Goal: Information Seeking & Learning: Find specific fact

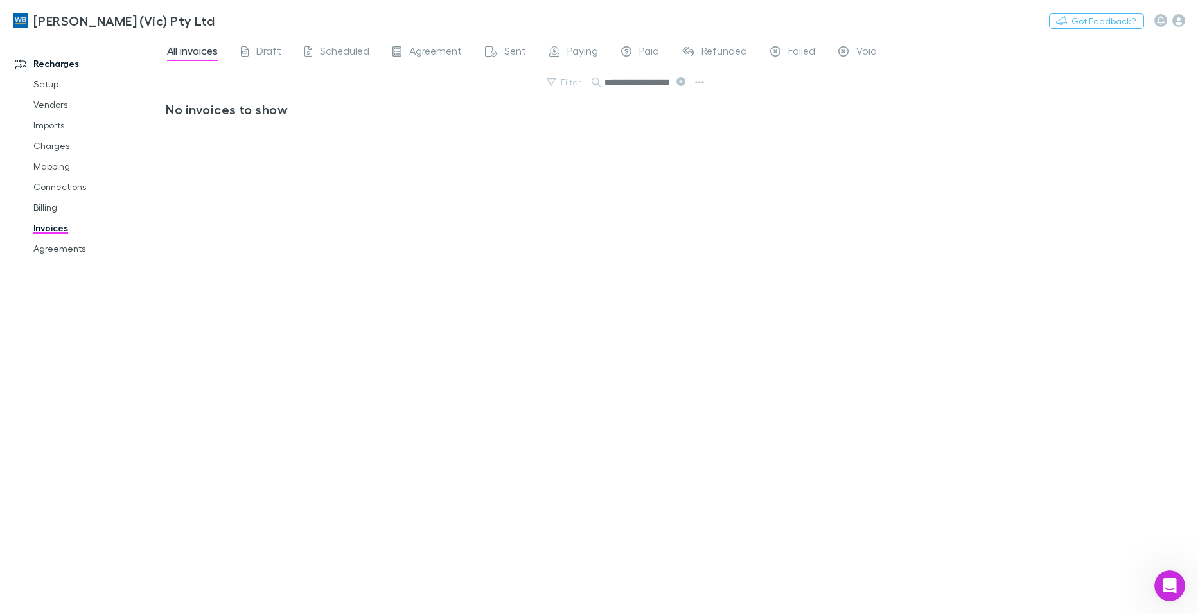
scroll to position [885, 0]
click html
click at [1168, 586] on icon "Open Intercom Messenger" at bounding box center [1168, 584] width 21 height 21
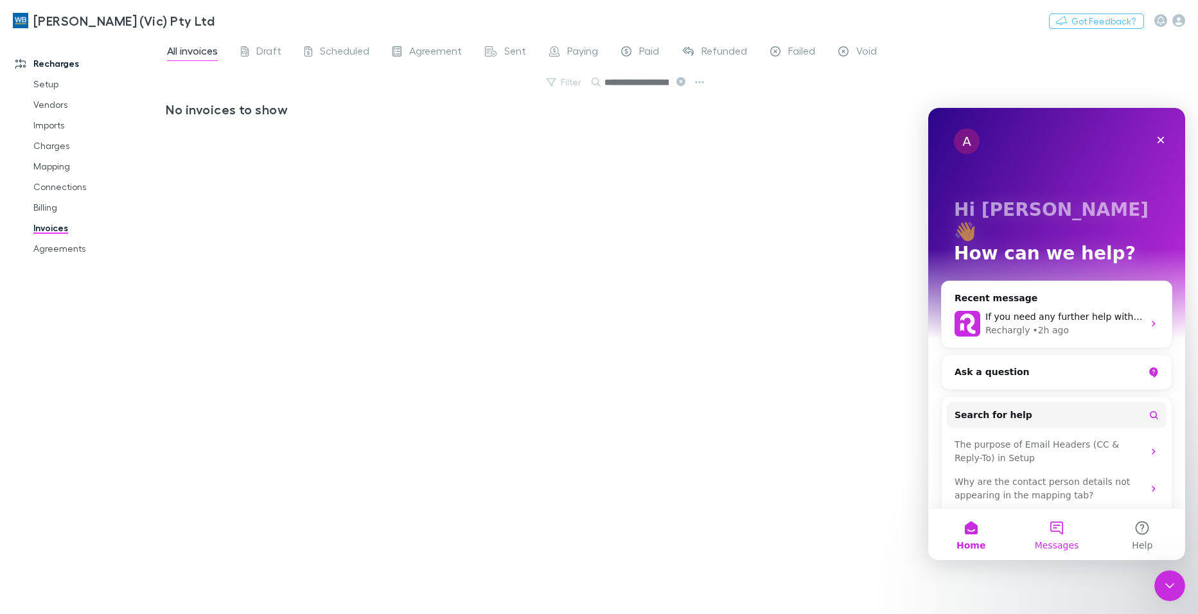
click at [1055, 534] on button "Messages" at bounding box center [1056, 534] width 85 height 51
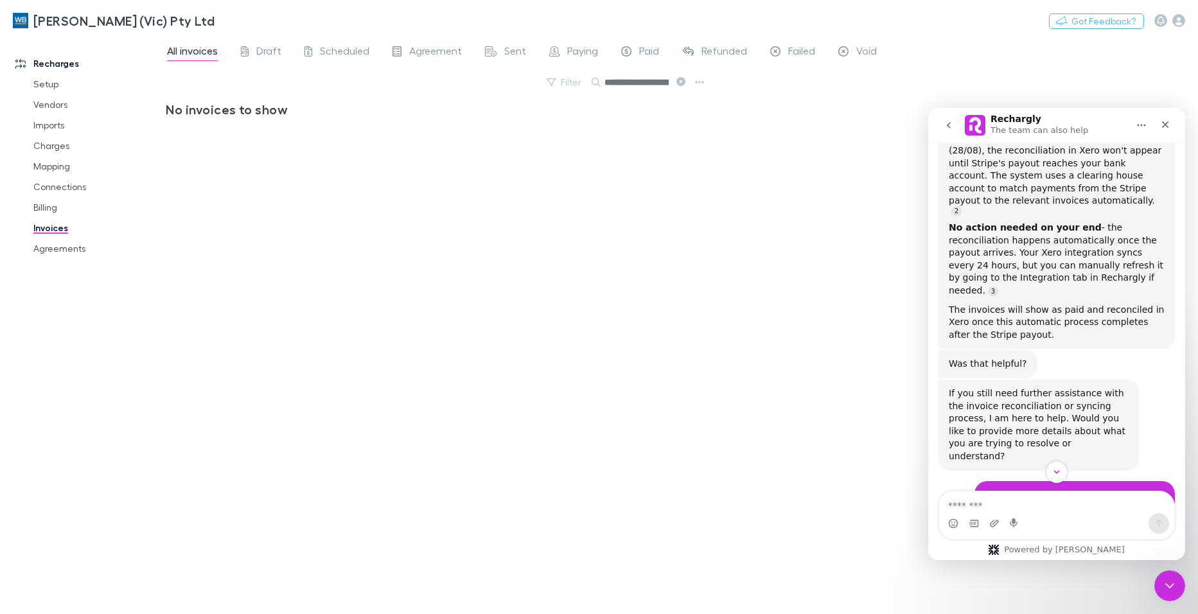
scroll to position [435, 0]
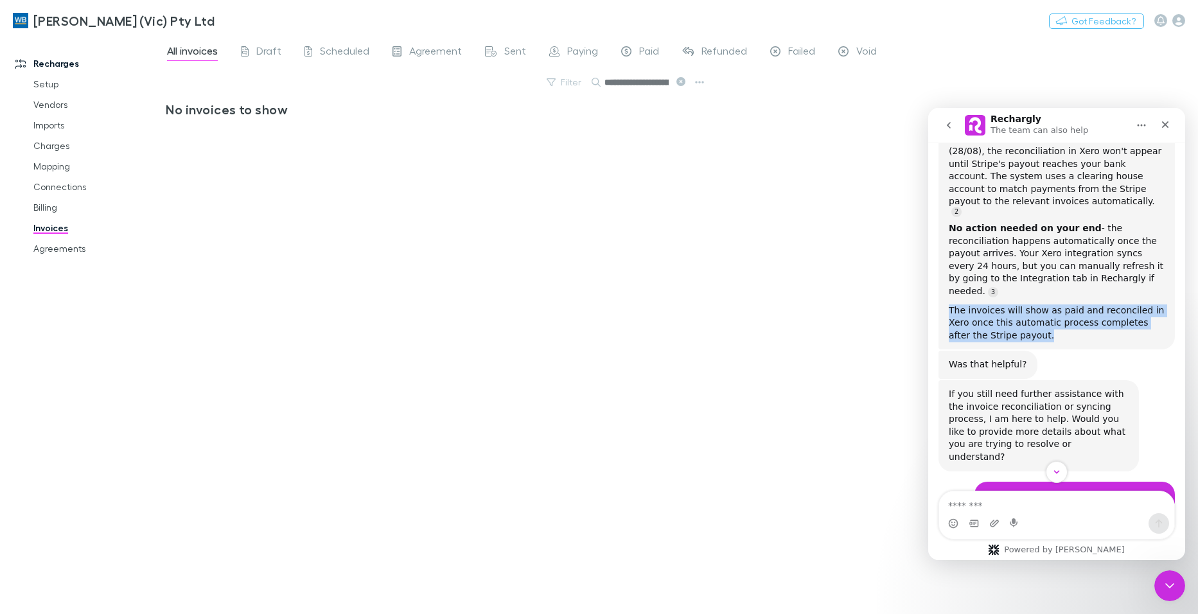
drag, startPoint x: 1017, startPoint y: 281, endPoint x: 943, endPoint y: 254, distance: 78.9
click at [943, 254] on div "Our auto-reconciliation process handles payment matching automatically when Str…" at bounding box center [1056, 202] width 236 height 294
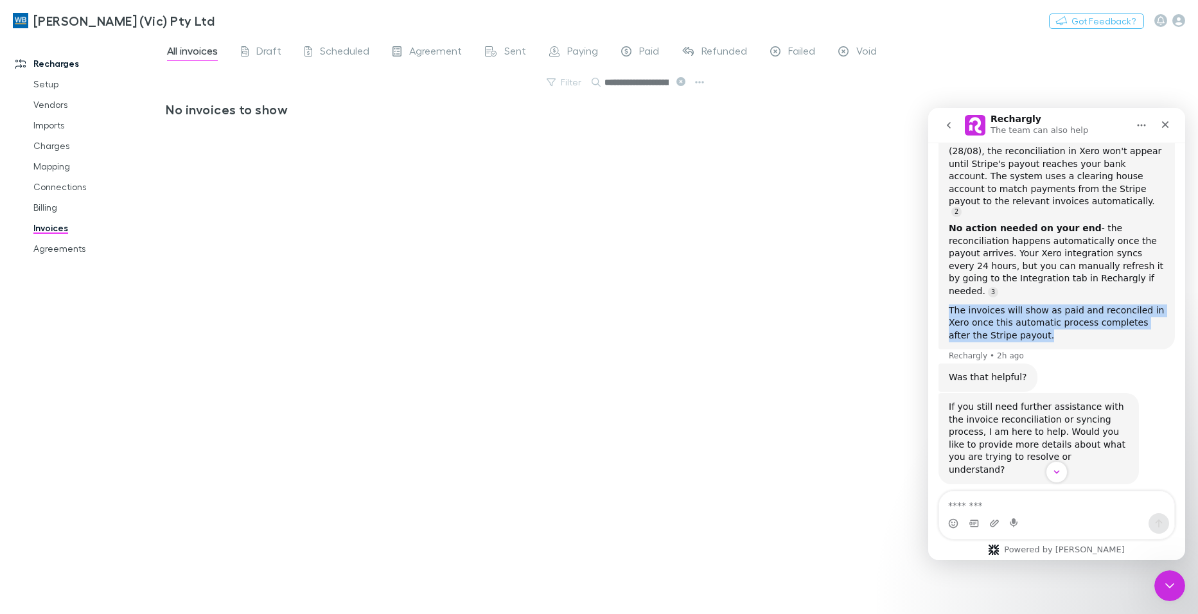
drag, startPoint x: 943, startPoint y: 254, endPoint x: 991, endPoint y: 252, distance: 48.2
copy div "The invoices will show as paid and reconciled in Xero once this automatic proce…"
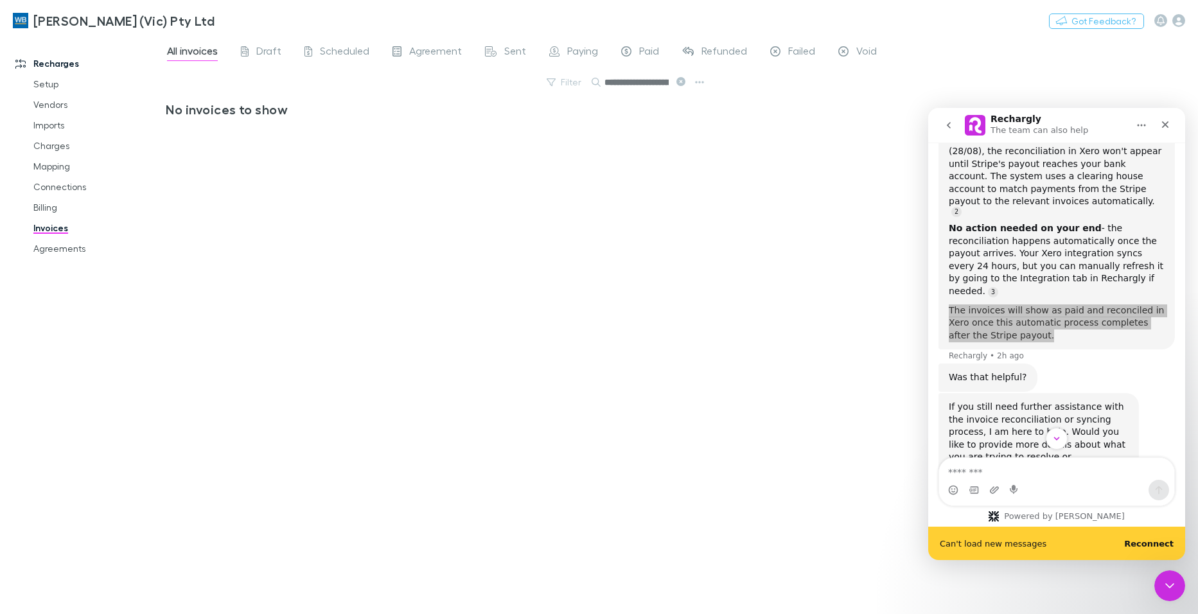
click at [57, 229] on link "Invoices" at bounding box center [97, 228] width 152 height 21
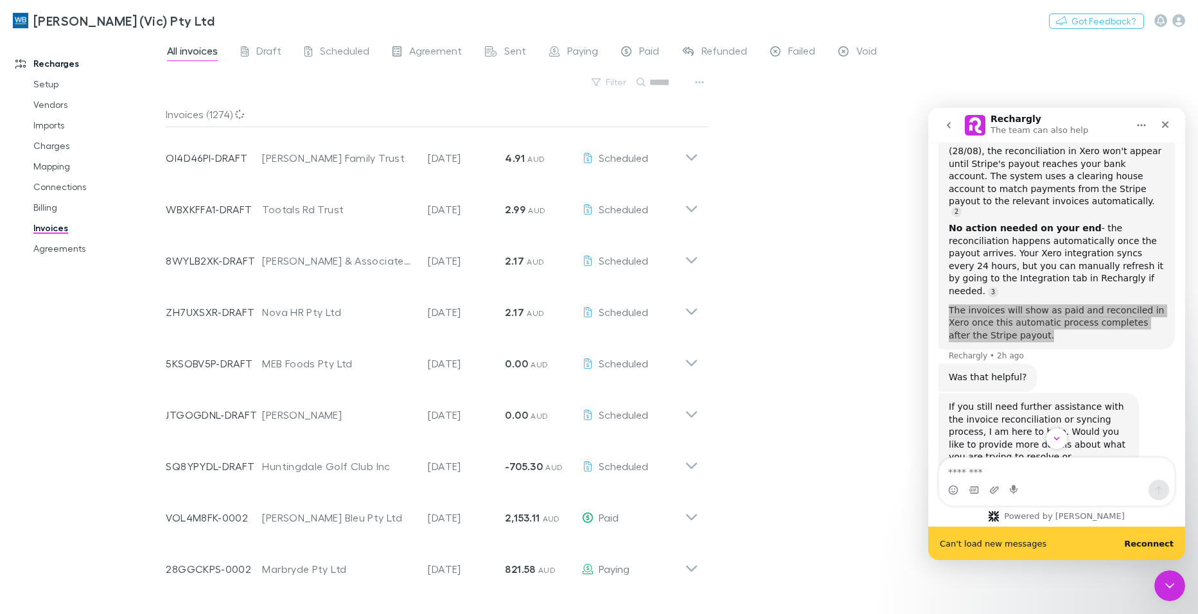
click at [649, 79] on input "text" at bounding box center [658, 82] width 19 height 18
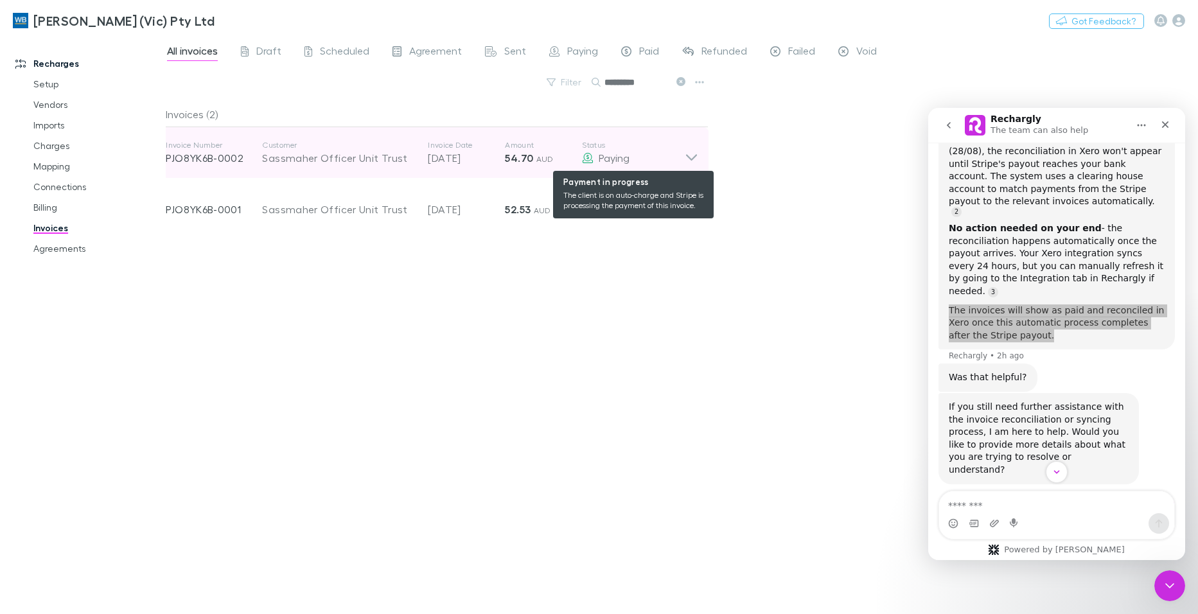
type input "*********"
click at [676, 161] on div "Paying" at bounding box center [633, 157] width 103 height 15
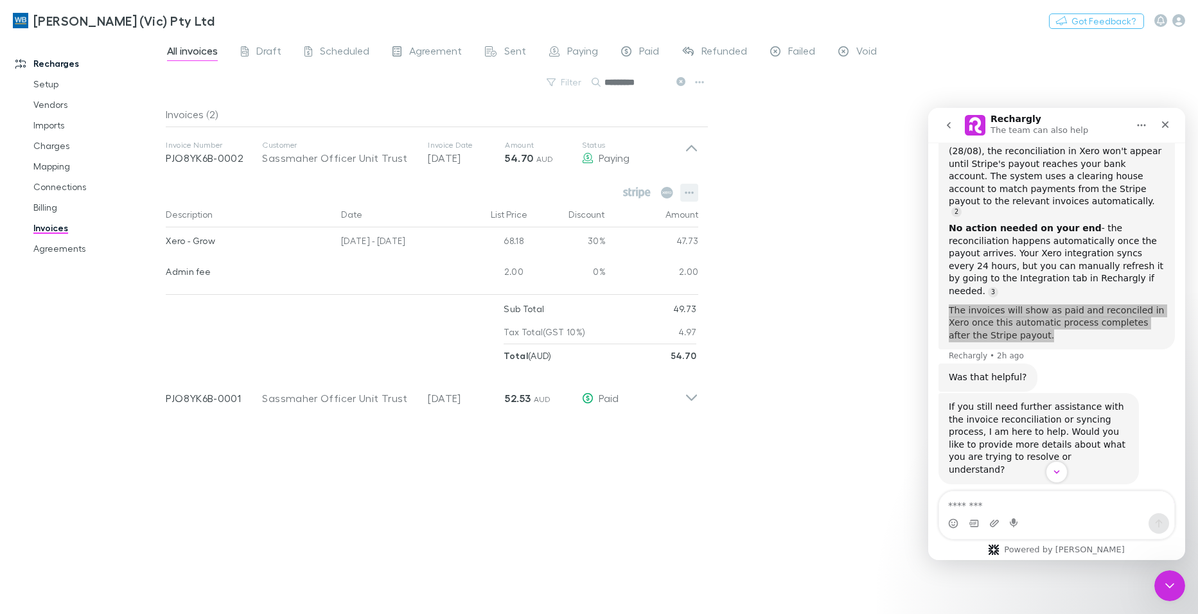
click at [684, 195] on button "button" at bounding box center [689, 193] width 18 height 18
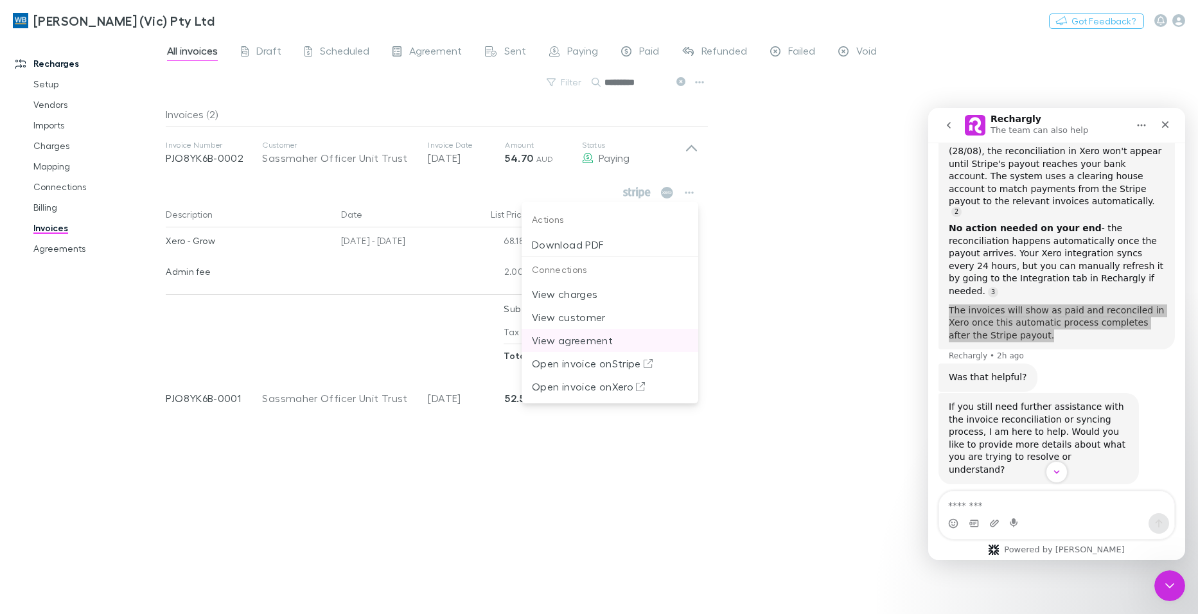
click at [560, 341] on p "View agreement" at bounding box center [610, 340] width 156 height 15
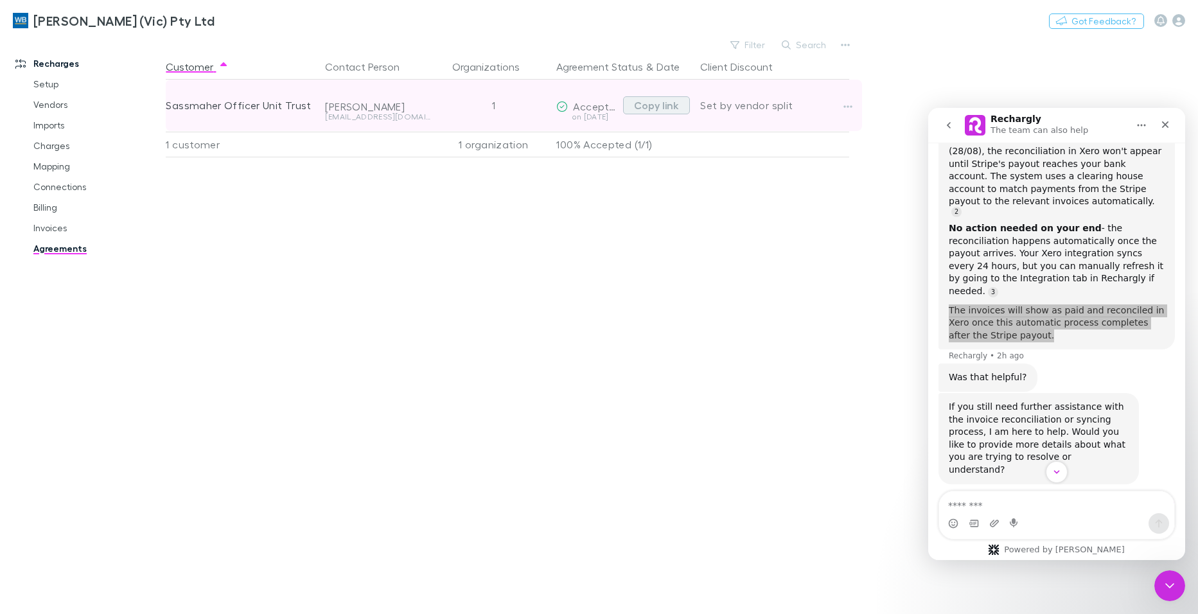
click at [640, 103] on button "Copy link" at bounding box center [656, 105] width 67 height 18
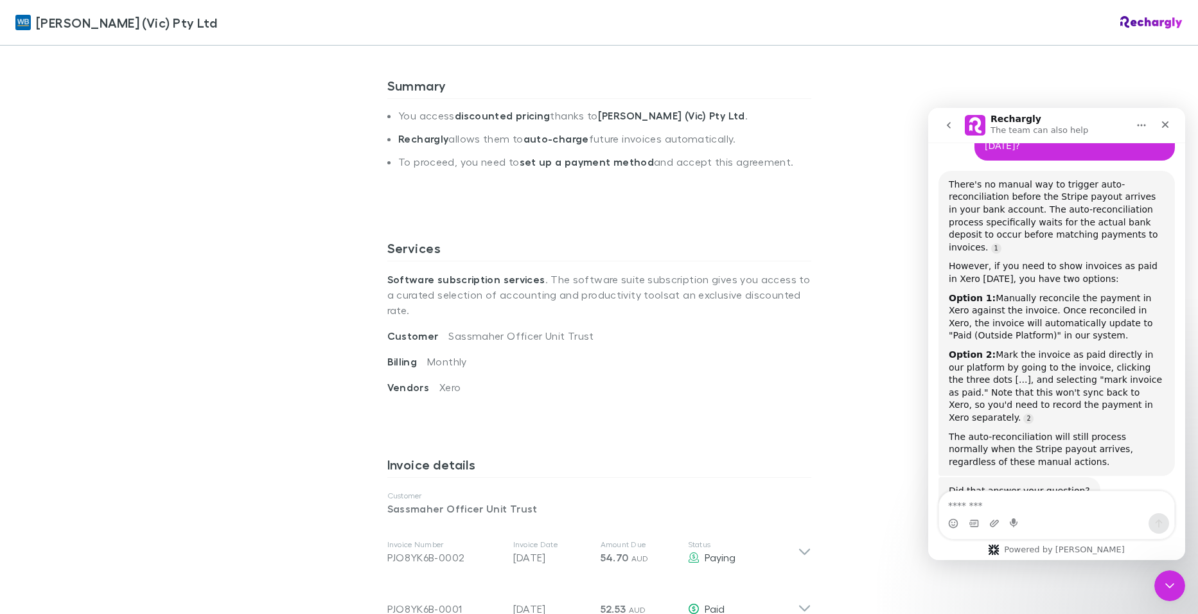
scroll to position [450, 0]
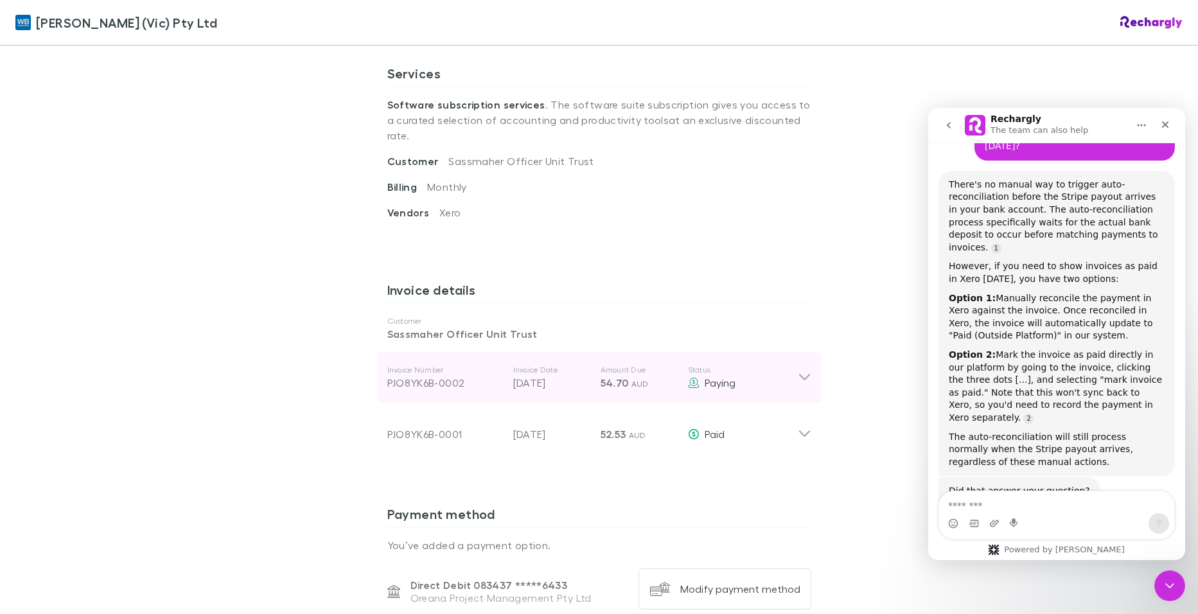
click at [799, 374] on icon at bounding box center [803, 377] width 11 height 6
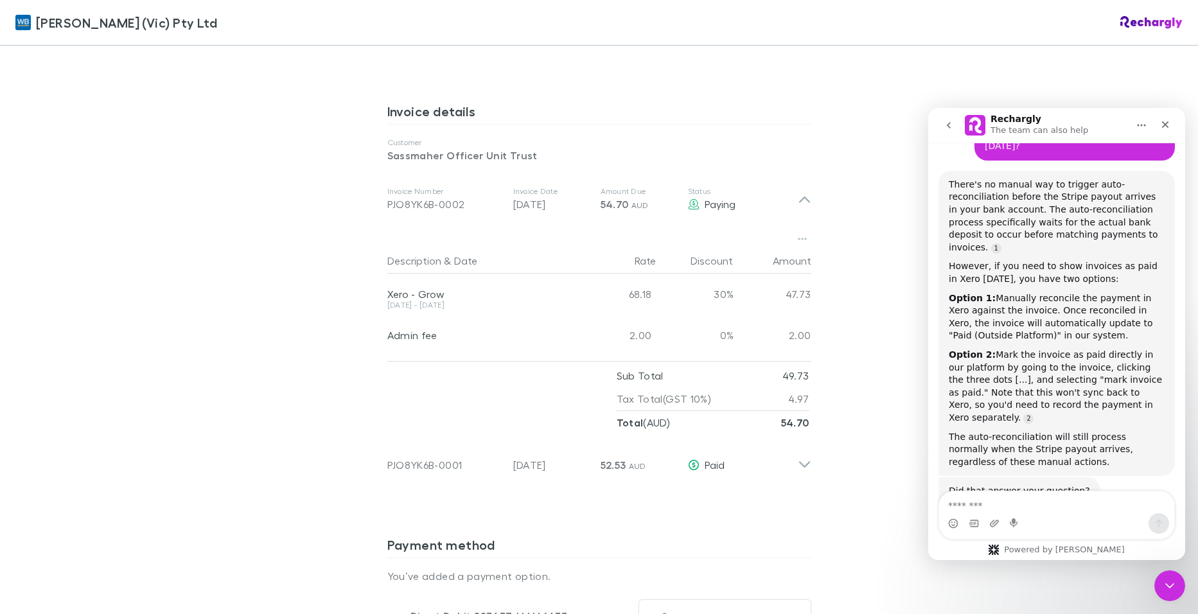
scroll to position [642, 0]
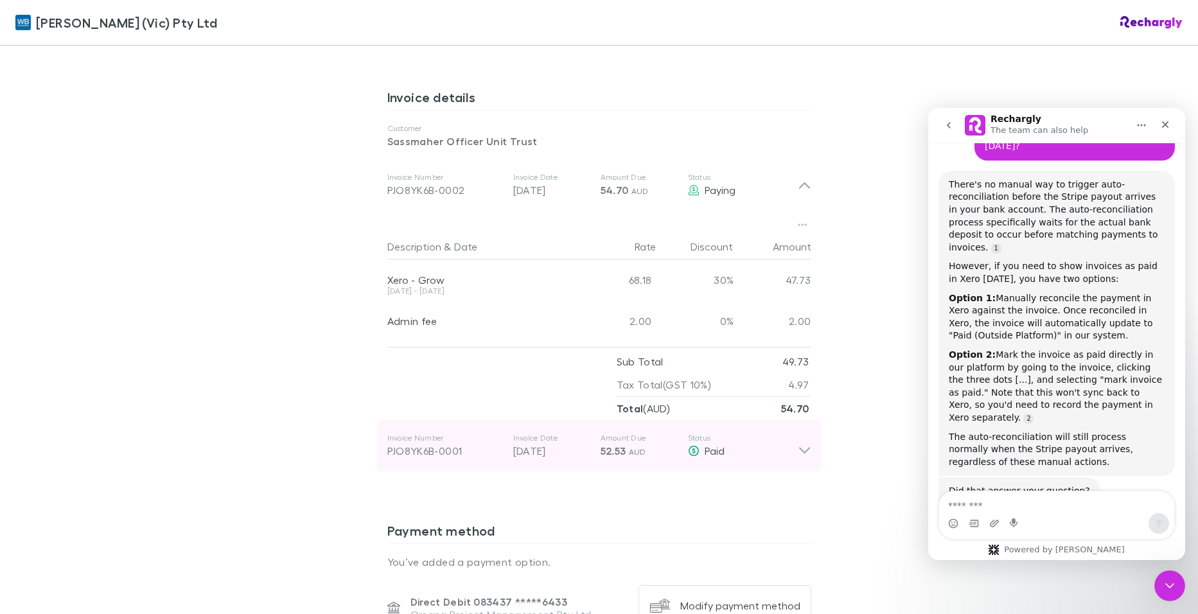
click at [798, 434] on icon at bounding box center [804, 446] width 13 height 26
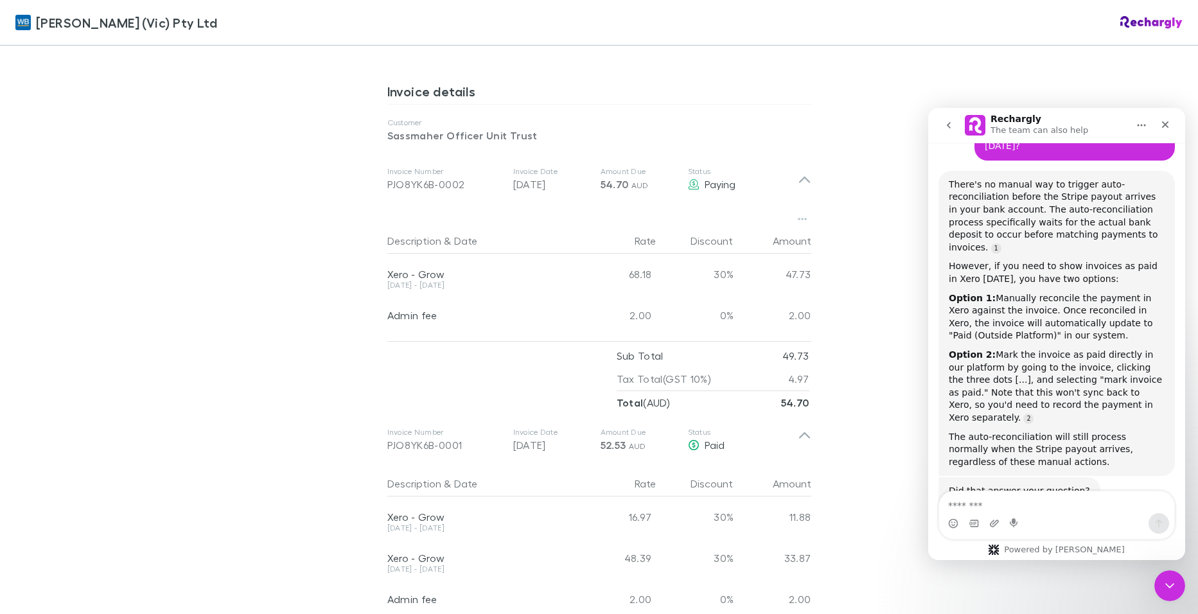
scroll to position [578, 0]
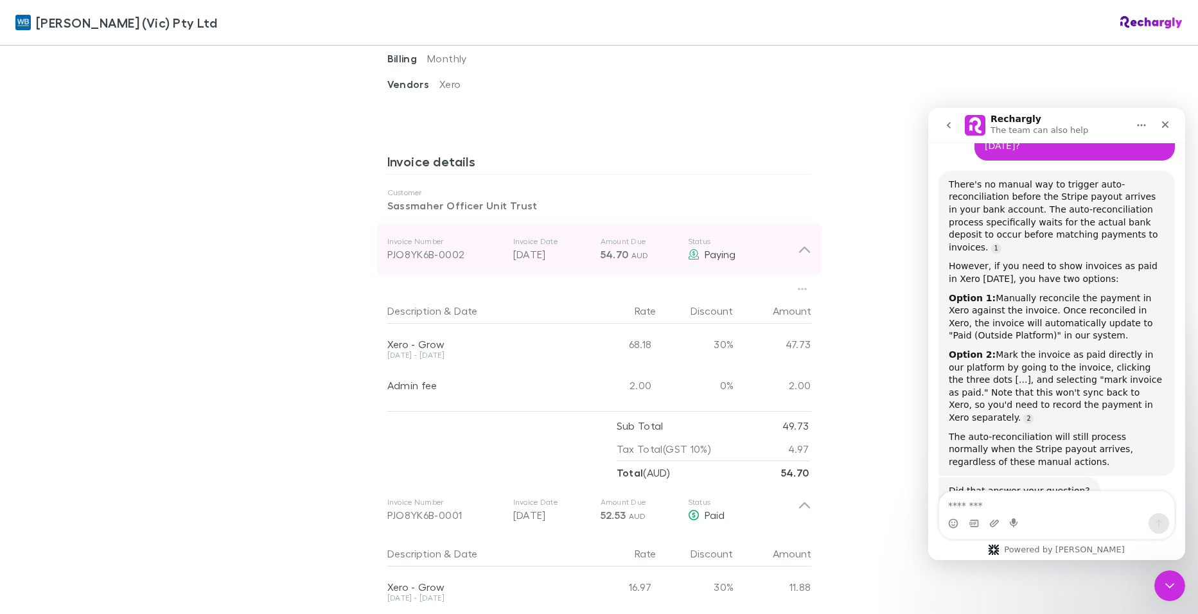
click at [809, 237] on div "Invoice Number PJO8YK6B-0002 Invoice Date 28 Aug 2025 Amount Due 54.70 AUD Stat…" at bounding box center [599, 249] width 445 height 51
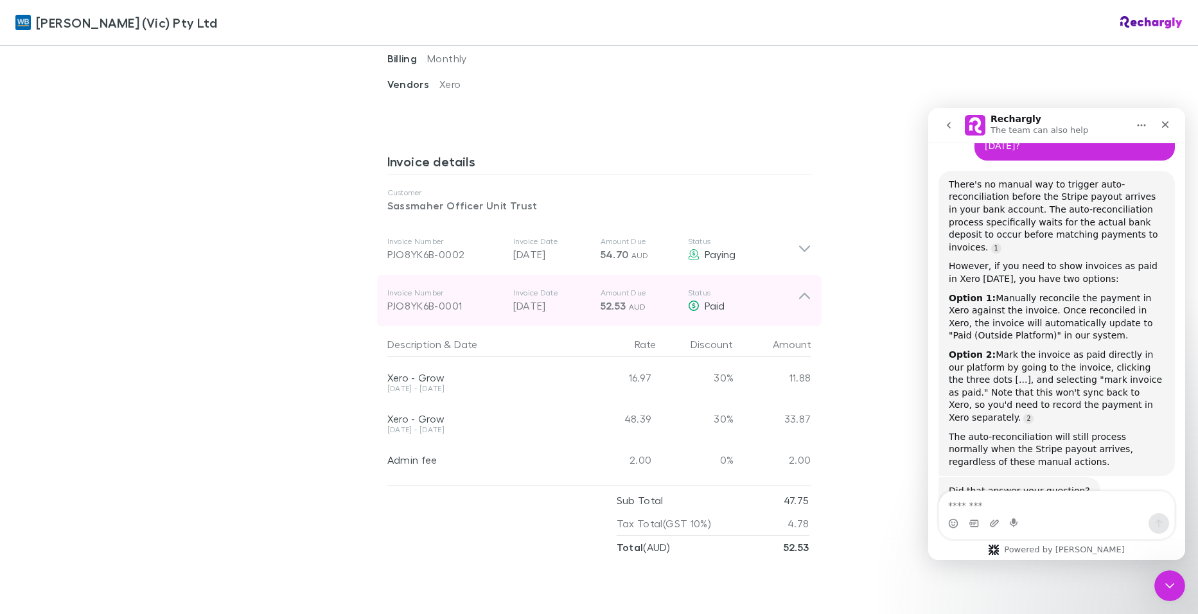
click at [800, 288] on icon at bounding box center [804, 301] width 13 height 26
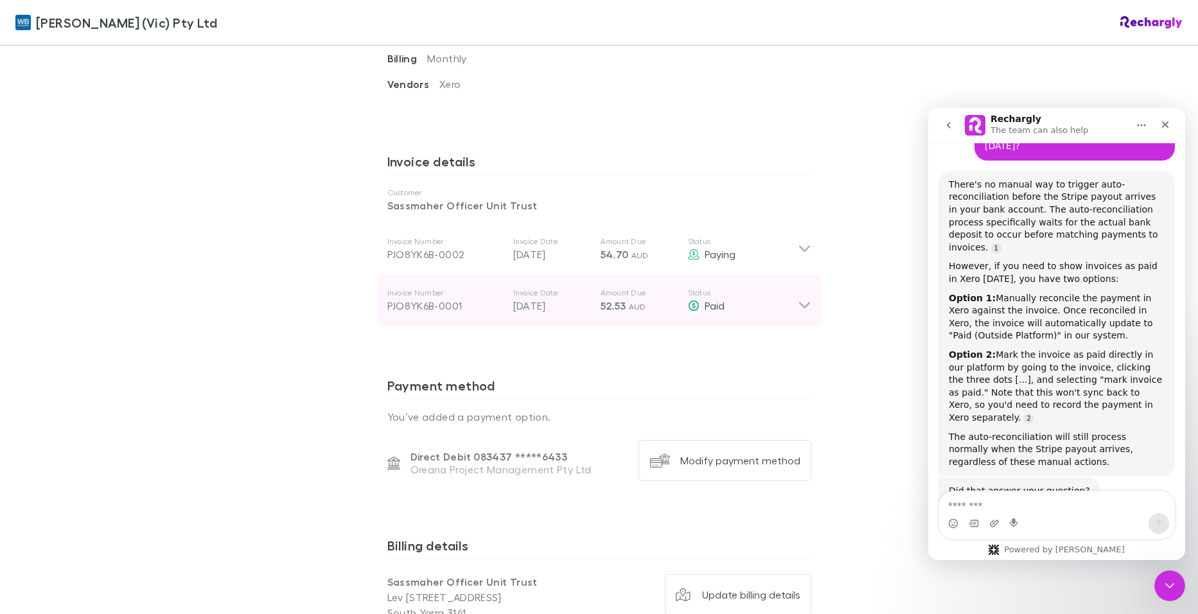
click at [798, 288] on icon at bounding box center [804, 301] width 13 height 26
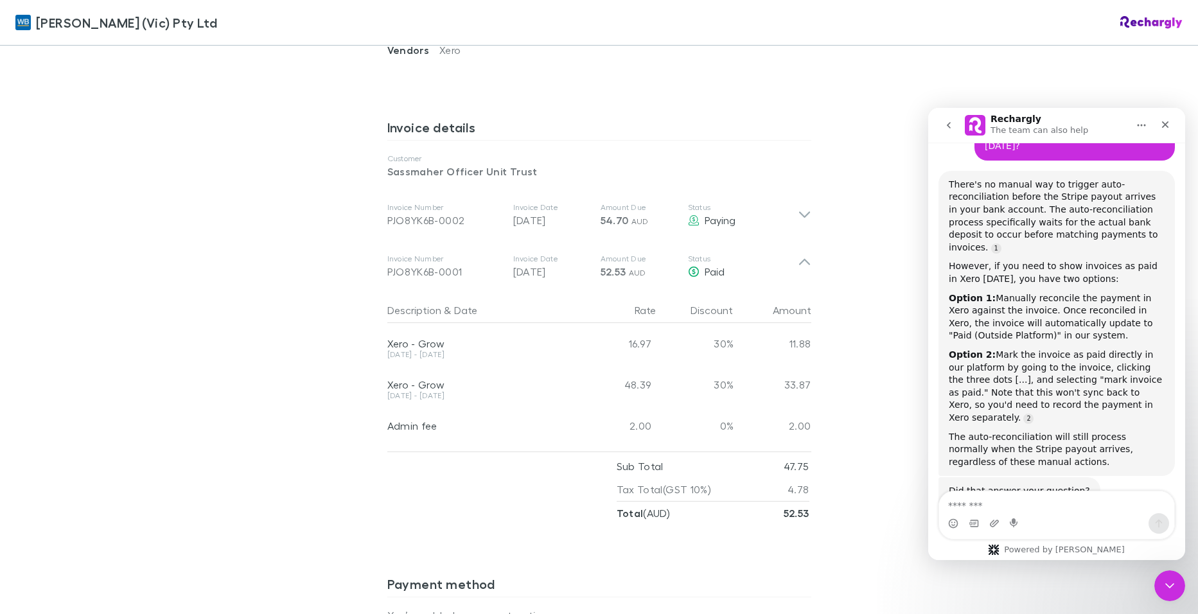
scroll to position [771, 0]
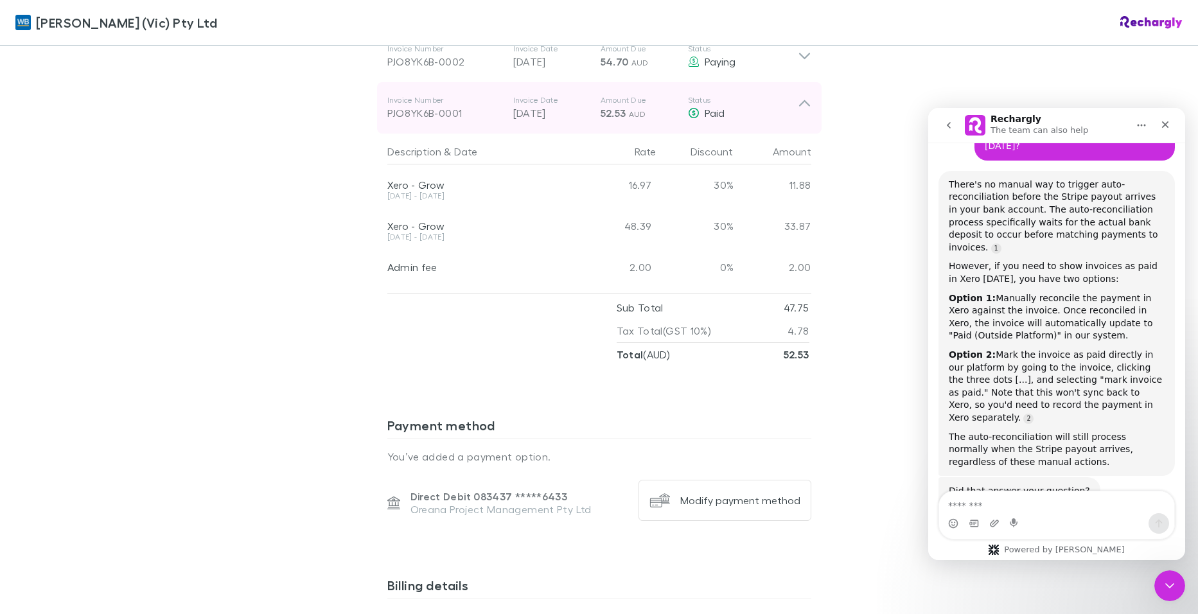
click at [806, 95] on icon at bounding box center [804, 108] width 13 height 26
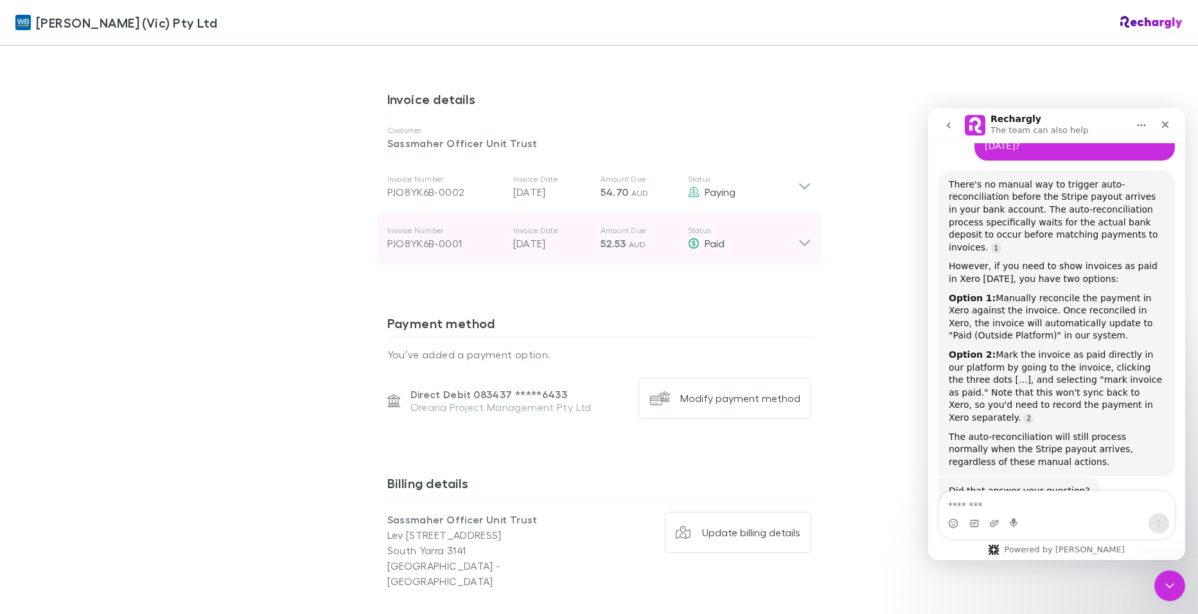
scroll to position [578, 0]
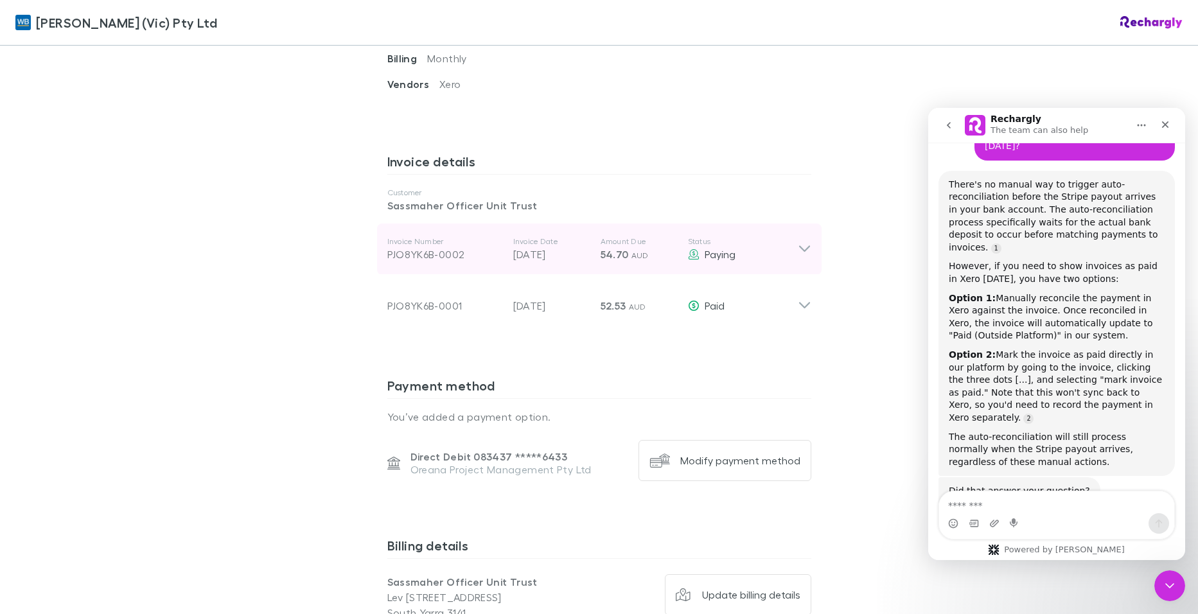
click at [798, 242] on icon at bounding box center [804, 249] width 13 height 15
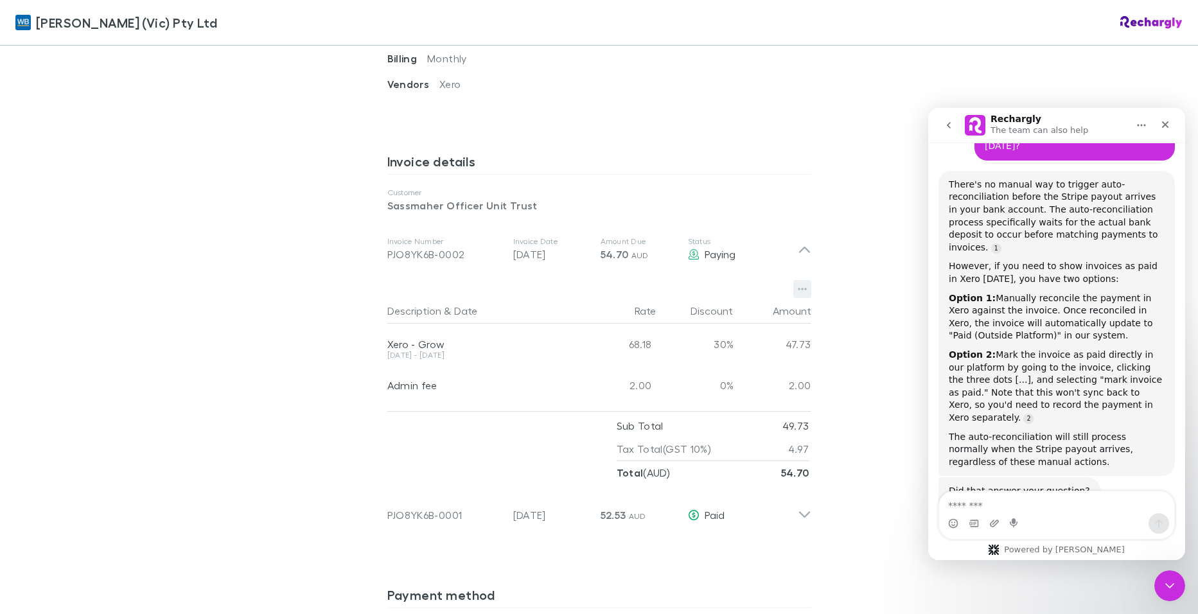
click at [798, 288] on icon "button" at bounding box center [802, 289] width 9 height 3
click at [1160, 130] on div "Close" at bounding box center [1165, 124] width 23 height 23
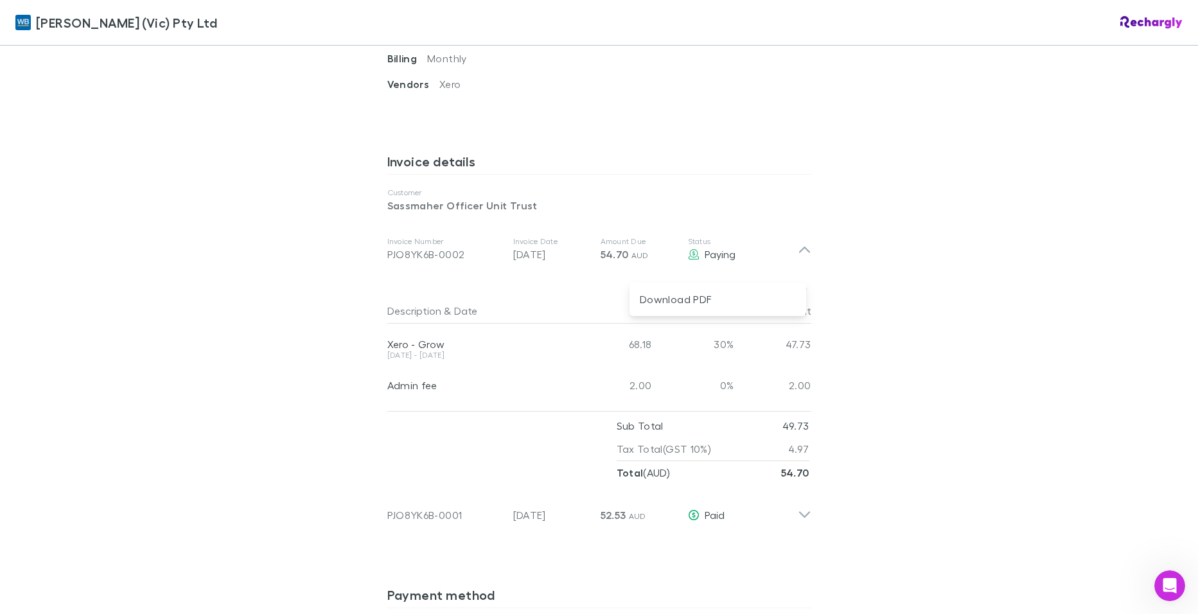
scroll to position [885, 0]
click at [843, 117] on div at bounding box center [599, 307] width 1198 height 614
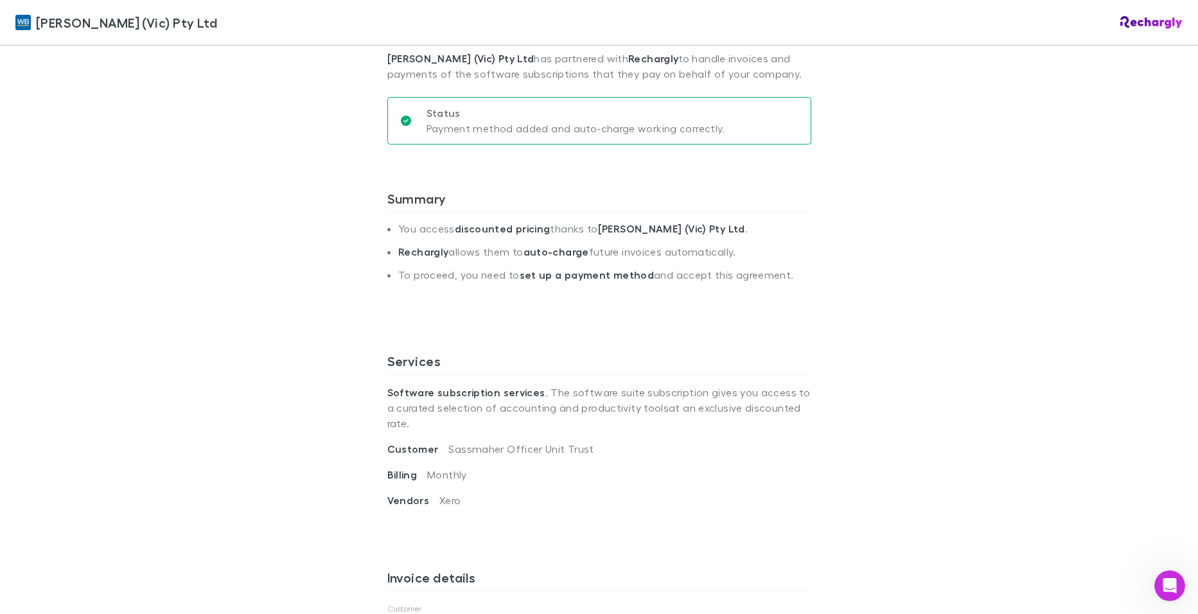
scroll to position [64, 0]
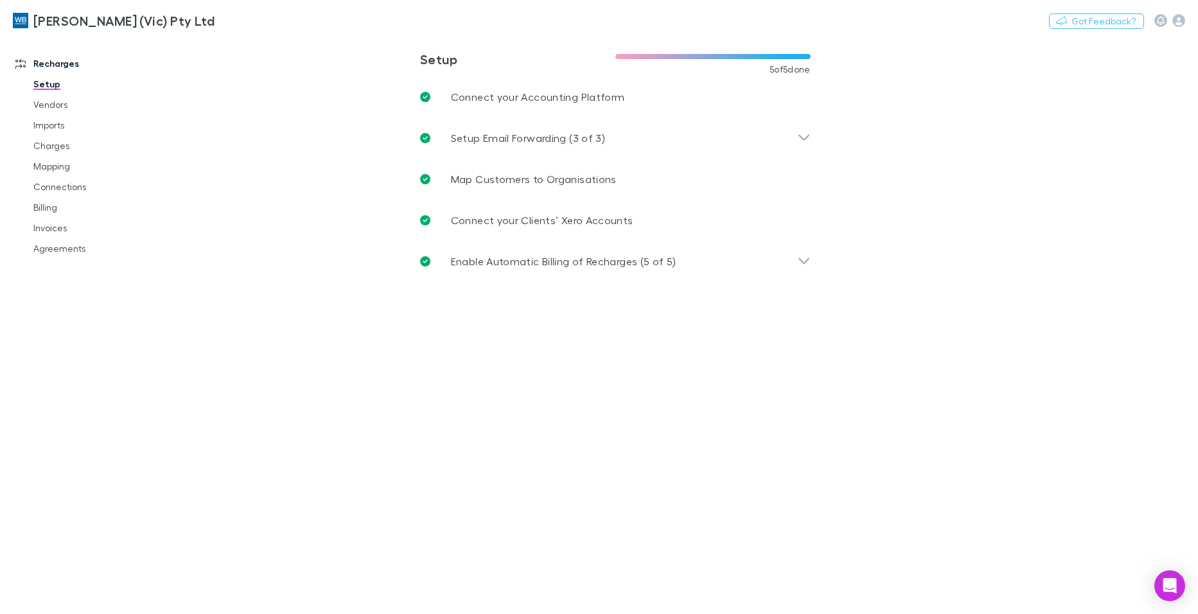
click at [1014, 172] on main "**********" at bounding box center [682, 325] width 1032 height 578
click at [43, 227] on link "Invoices" at bounding box center [97, 228] width 152 height 21
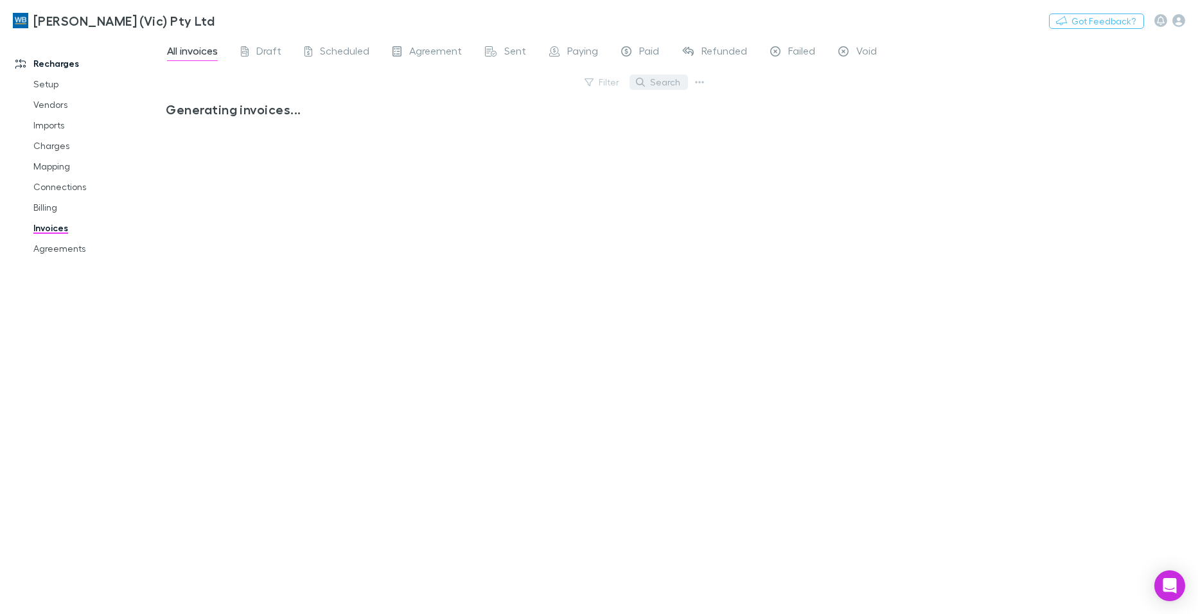
click at [664, 85] on button "Search" at bounding box center [659, 82] width 58 height 15
type input "****"
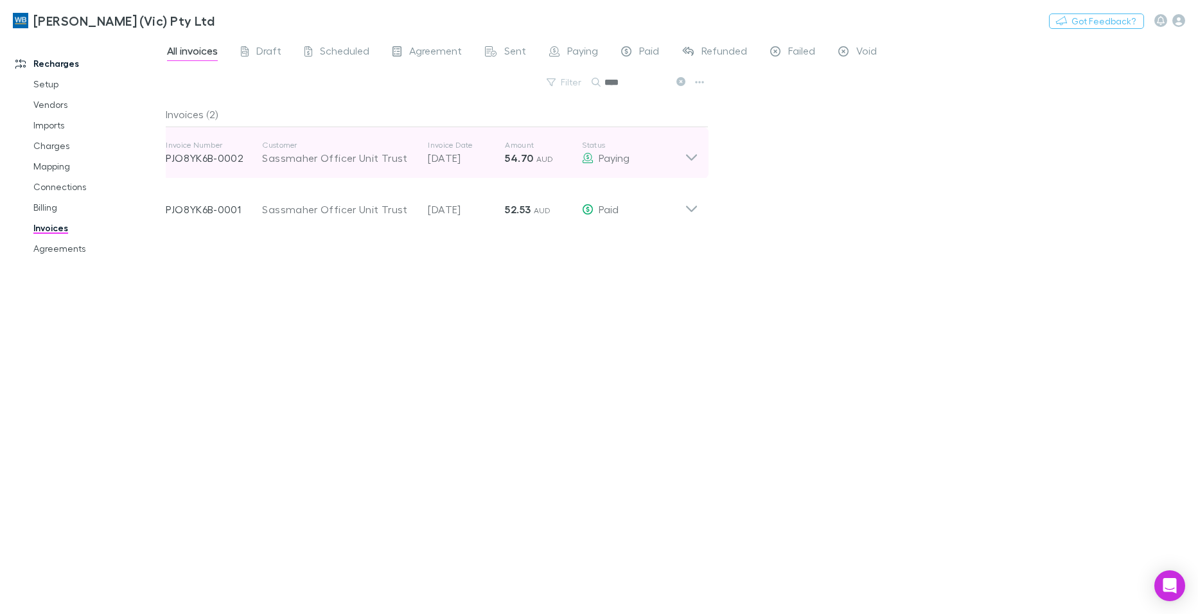
click at [700, 155] on div "Invoice Number PJO8YK6B-0002 Customer Sassmaher Officer Unit Trust Invoice Date…" at bounding box center [431, 152] width 553 height 51
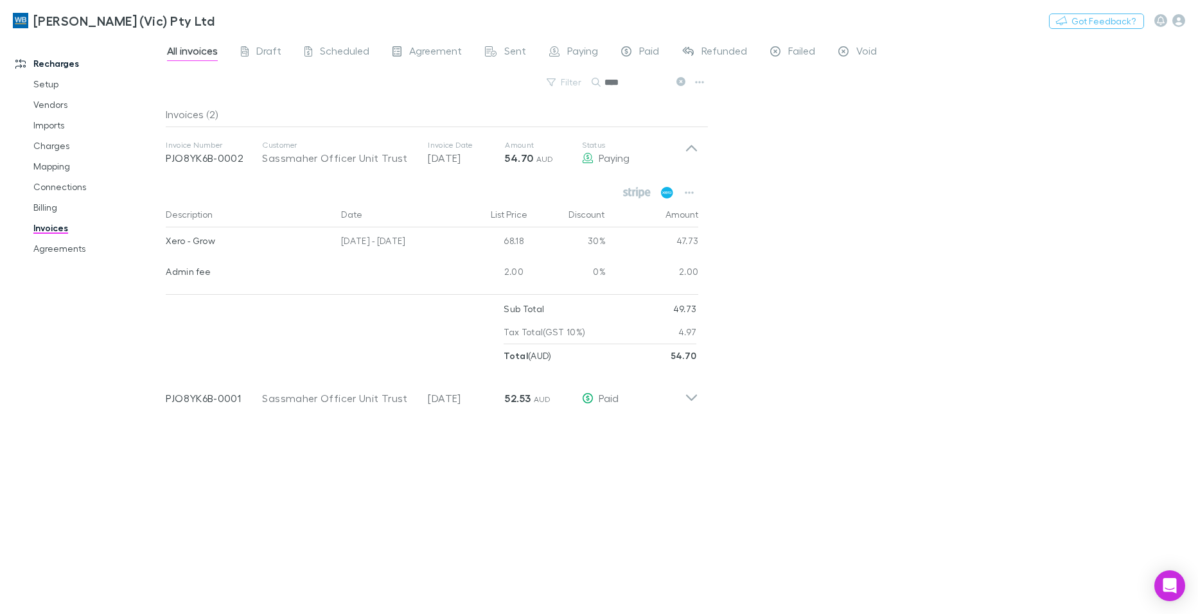
click at [668, 193] on icon at bounding box center [667, 193] width 12 height 12
click at [691, 193] on icon "button" at bounding box center [689, 193] width 9 height 10
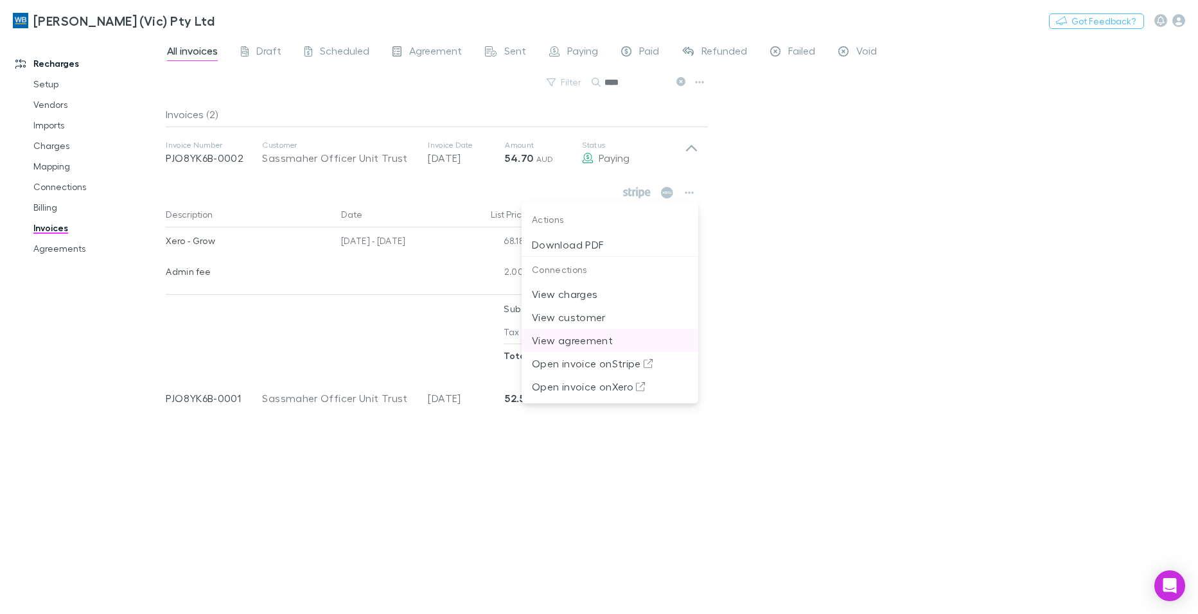
click at [595, 339] on p "View agreement" at bounding box center [610, 340] width 156 height 15
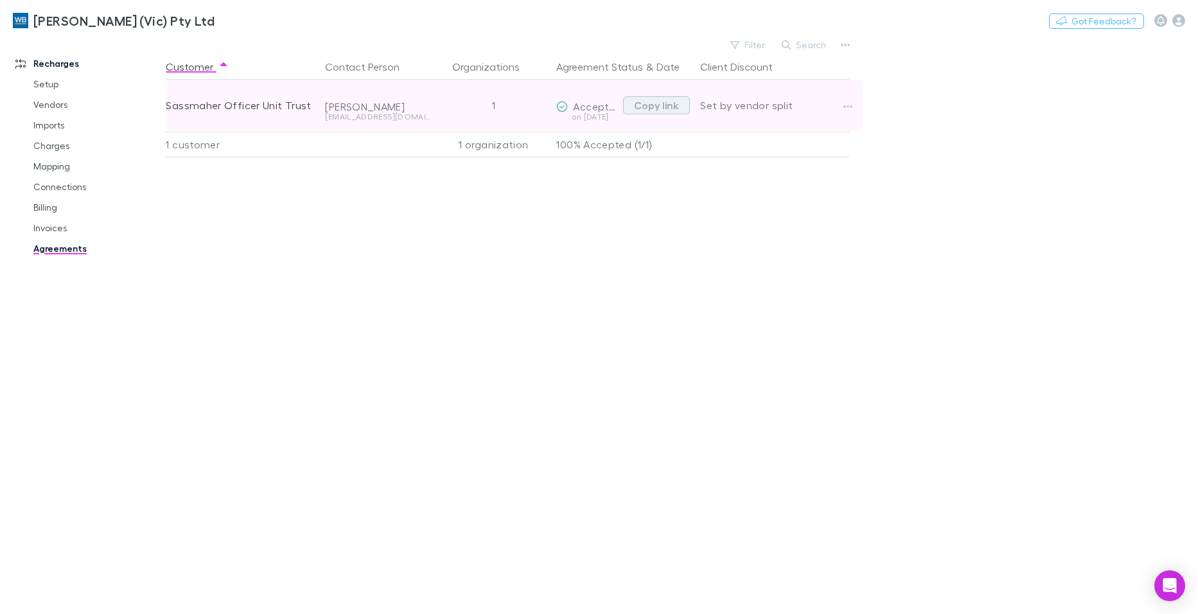
click at [652, 106] on button "Copy link" at bounding box center [656, 105] width 67 height 18
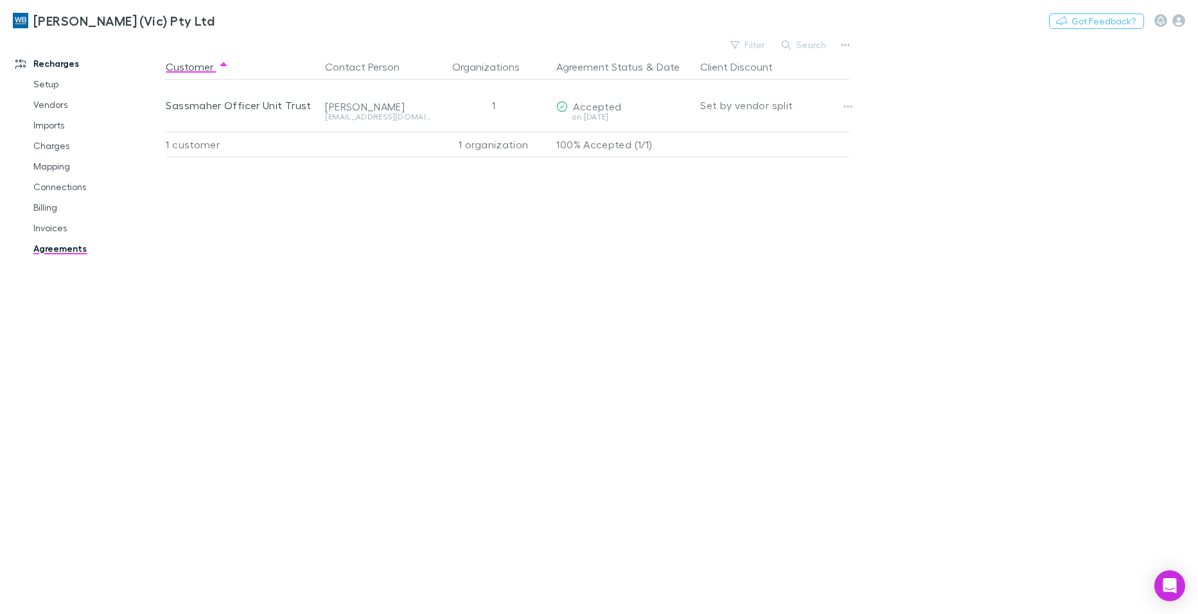
drag, startPoint x: 45, startPoint y: 228, endPoint x: 17, endPoint y: 228, distance: 28.3
click at [45, 228] on link "Invoices" at bounding box center [97, 228] width 152 height 21
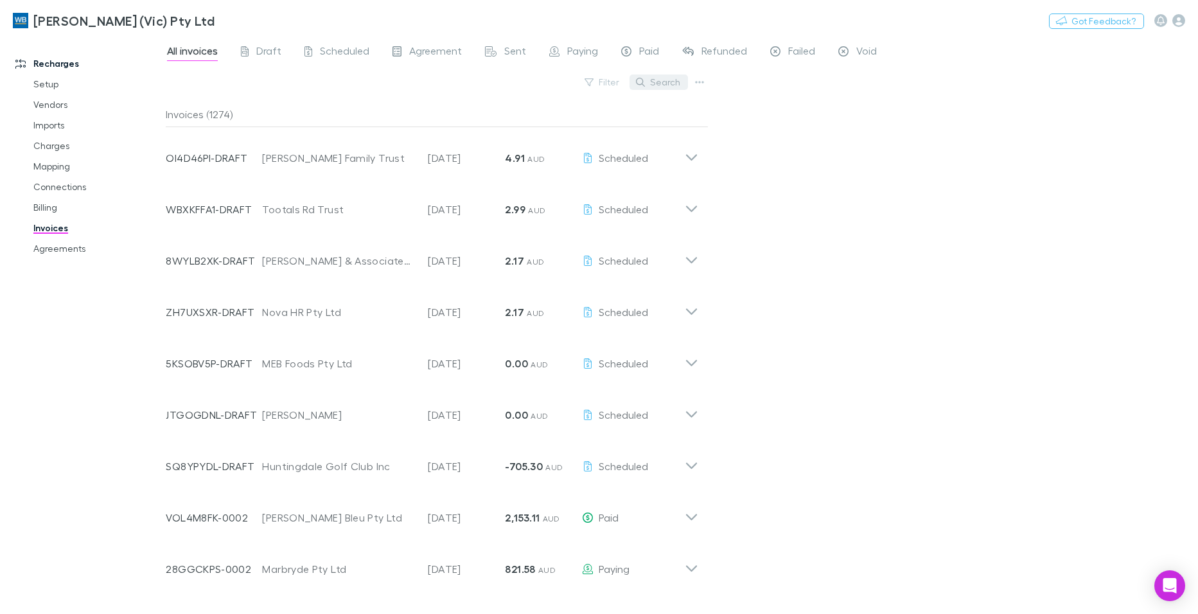
click at [662, 85] on button "Search" at bounding box center [659, 82] width 58 height 15
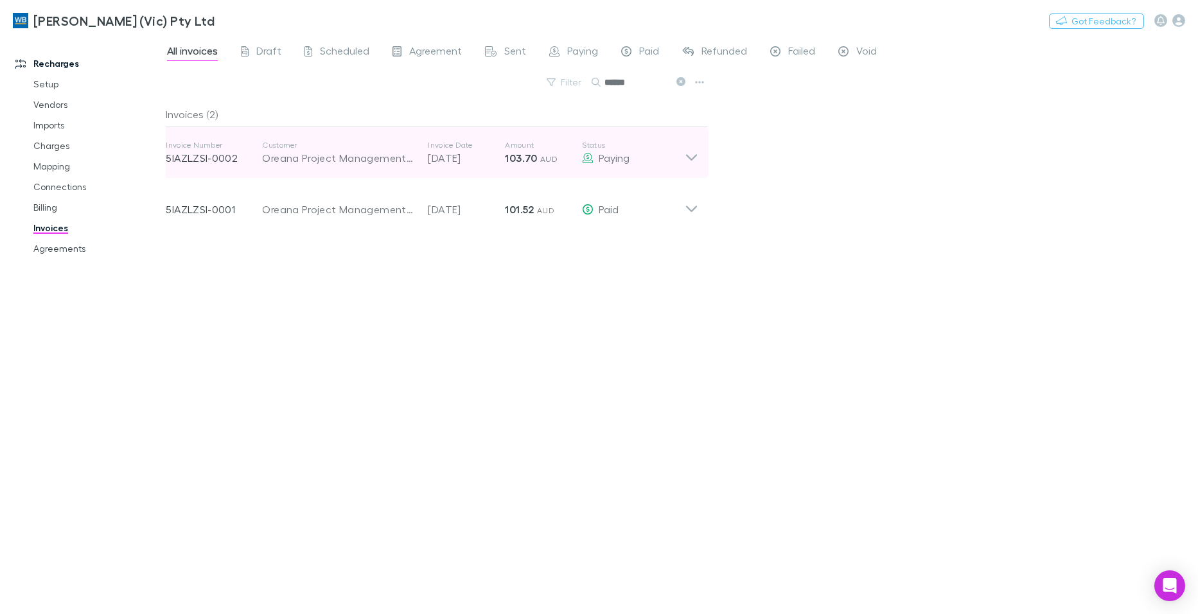
type input "******"
click at [695, 156] on icon at bounding box center [691, 157] width 11 height 6
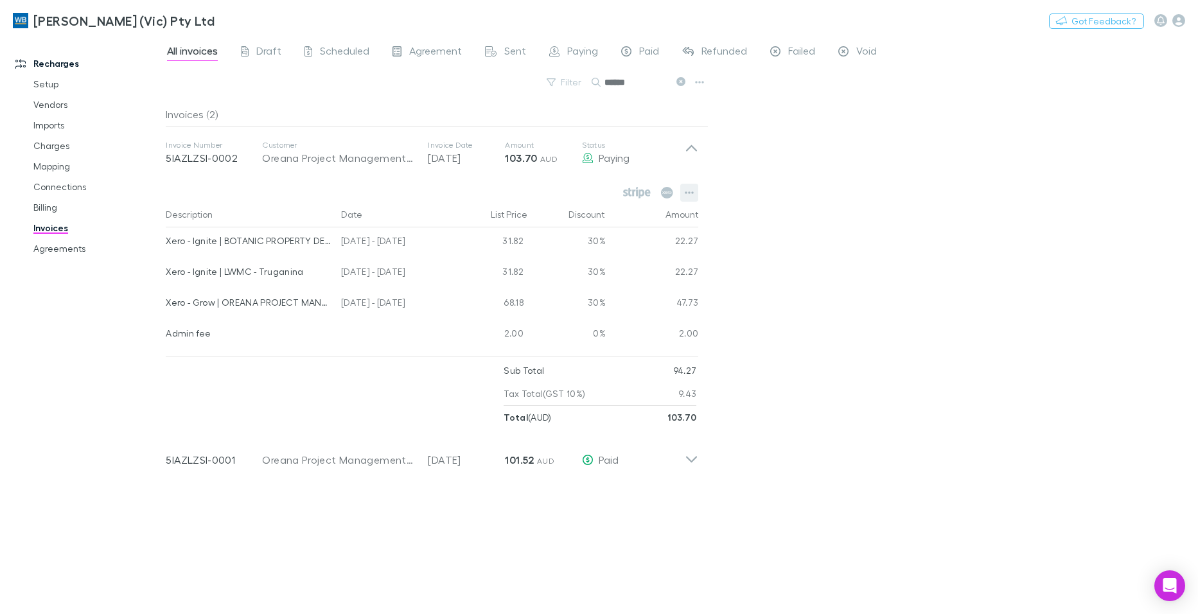
click at [686, 191] on icon "button" at bounding box center [689, 193] width 9 height 10
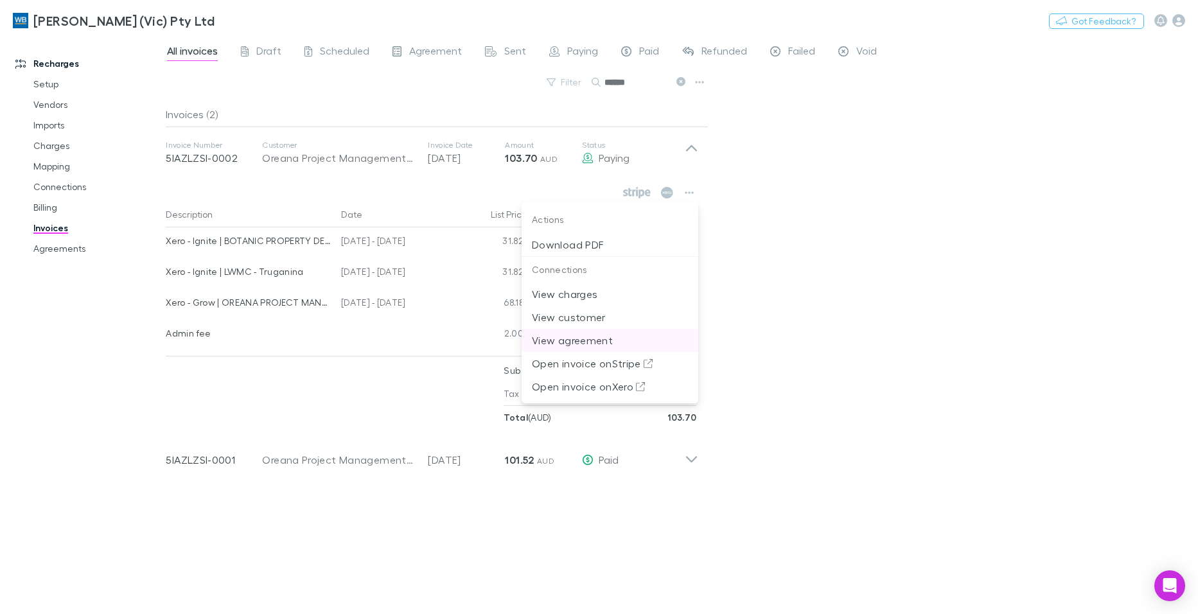
click at [586, 340] on p "View agreement" at bounding box center [610, 340] width 156 height 15
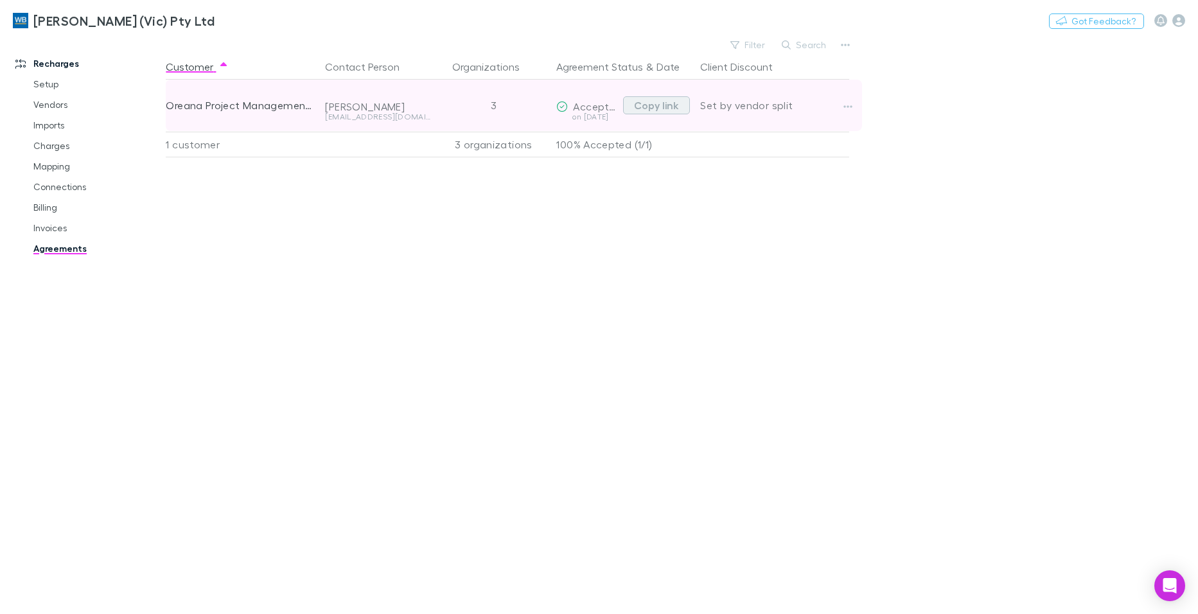
click at [661, 103] on button "Copy link" at bounding box center [656, 105] width 67 height 18
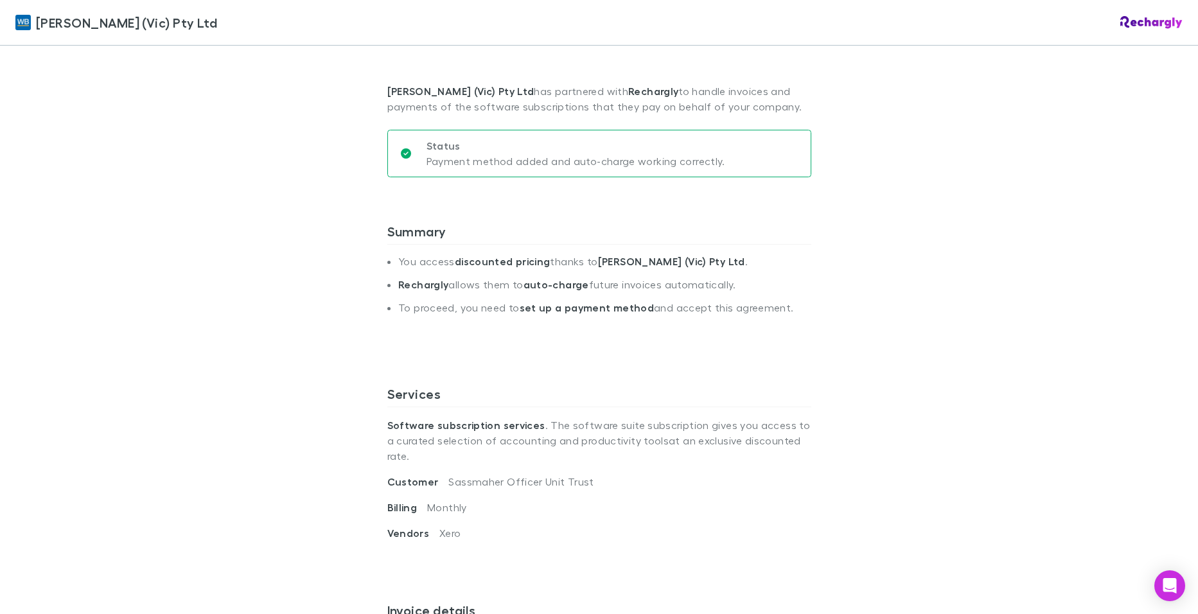
scroll to position [321, 0]
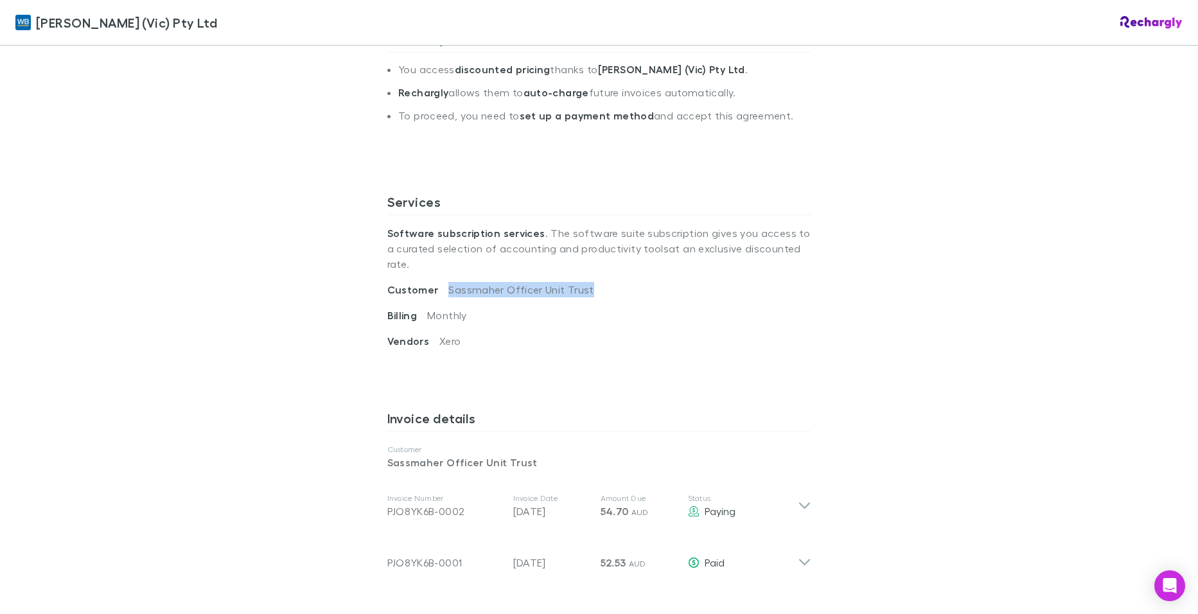
drag, startPoint x: 442, startPoint y: 276, endPoint x: 581, endPoint y: 280, distance: 139.5
click at [581, 283] on span "Sassmaher Officer Unit Trust" at bounding box center [520, 289] width 145 height 12
copy span "Sassmaher Officer Unit Trust"
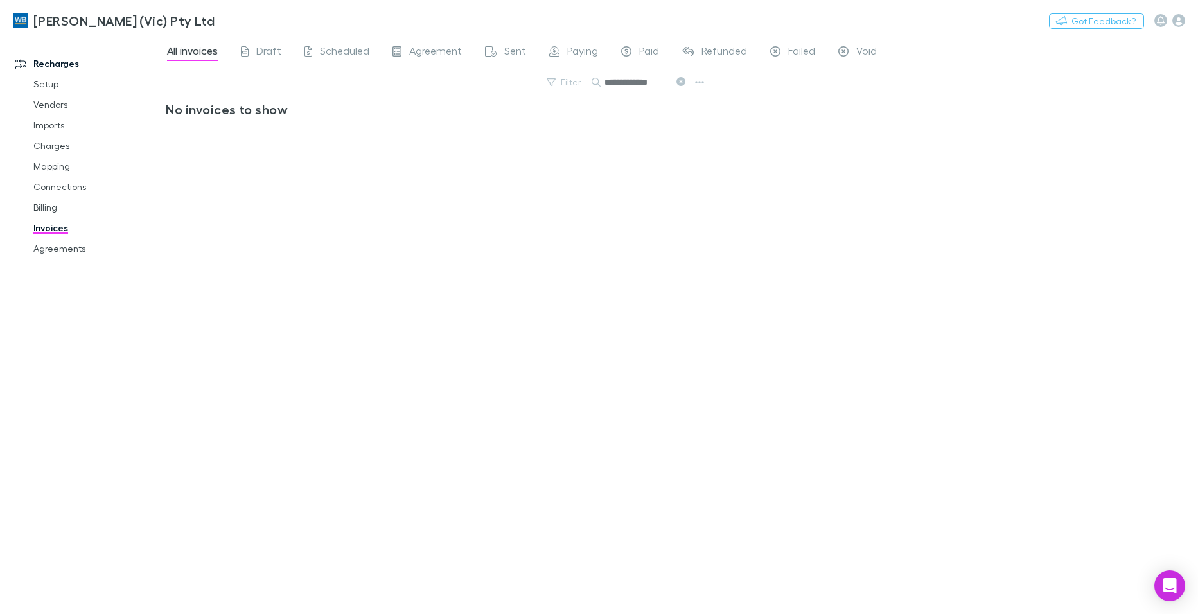
click at [679, 81] on icon at bounding box center [680, 81] width 9 height 9
click at [665, 85] on button "Search" at bounding box center [659, 82] width 58 height 15
type input "******"
click at [678, 84] on icon at bounding box center [680, 81] width 9 height 9
click at [575, 52] on span "Paying" at bounding box center [582, 52] width 31 height 17
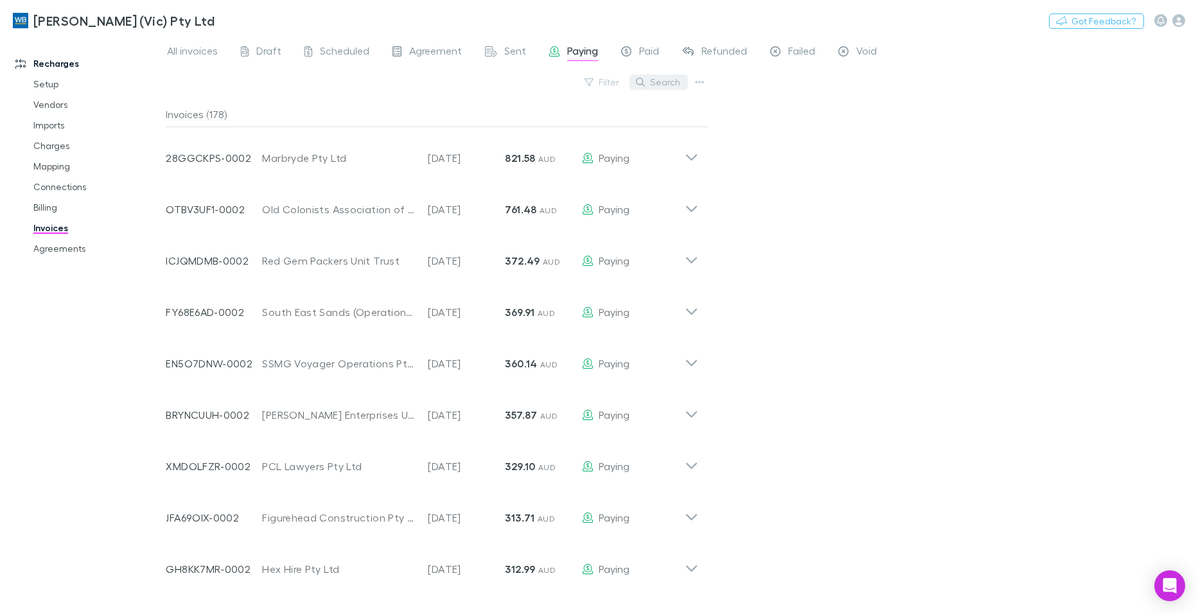
click at [658, 84] on button "Search" at bounding box center [659, 82] width 58 height 15
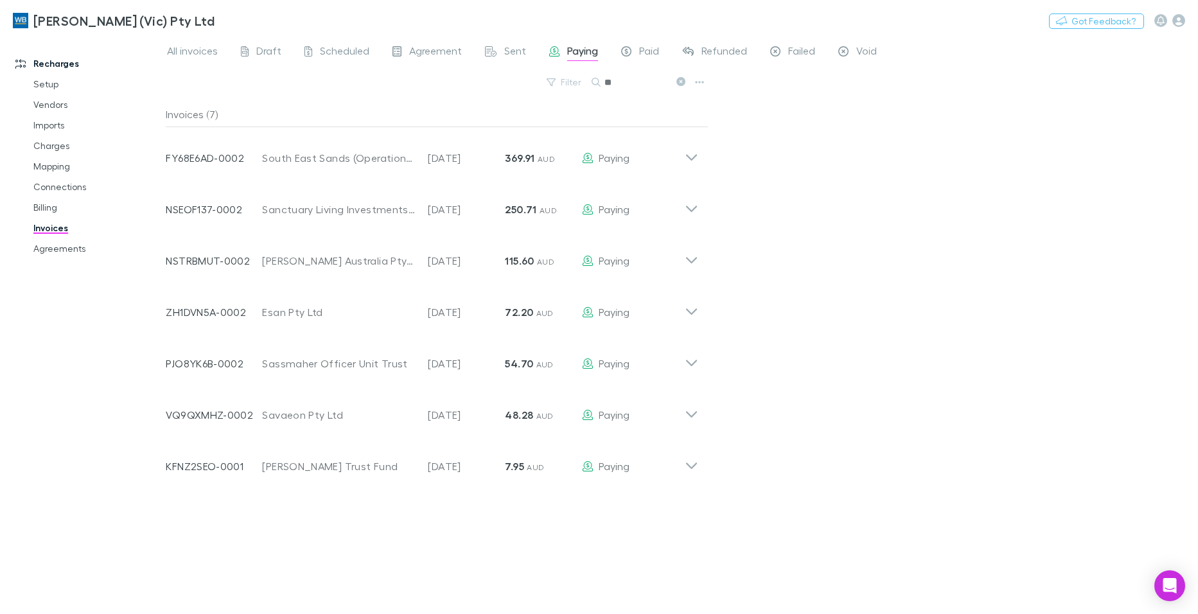
type input "*"
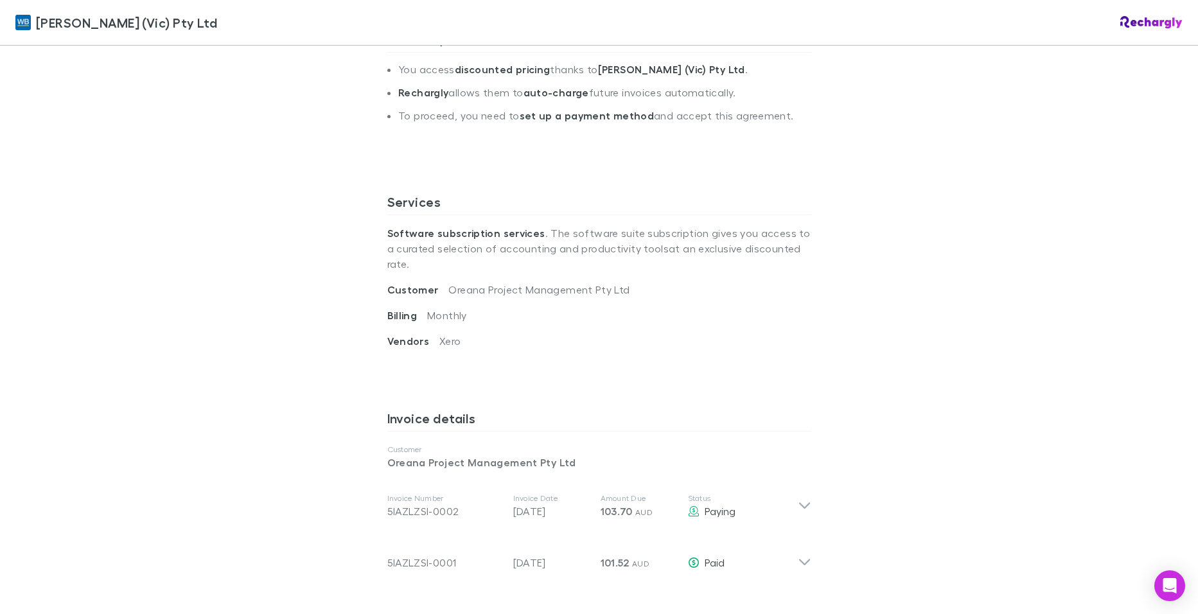
scroll to position [385, 0]
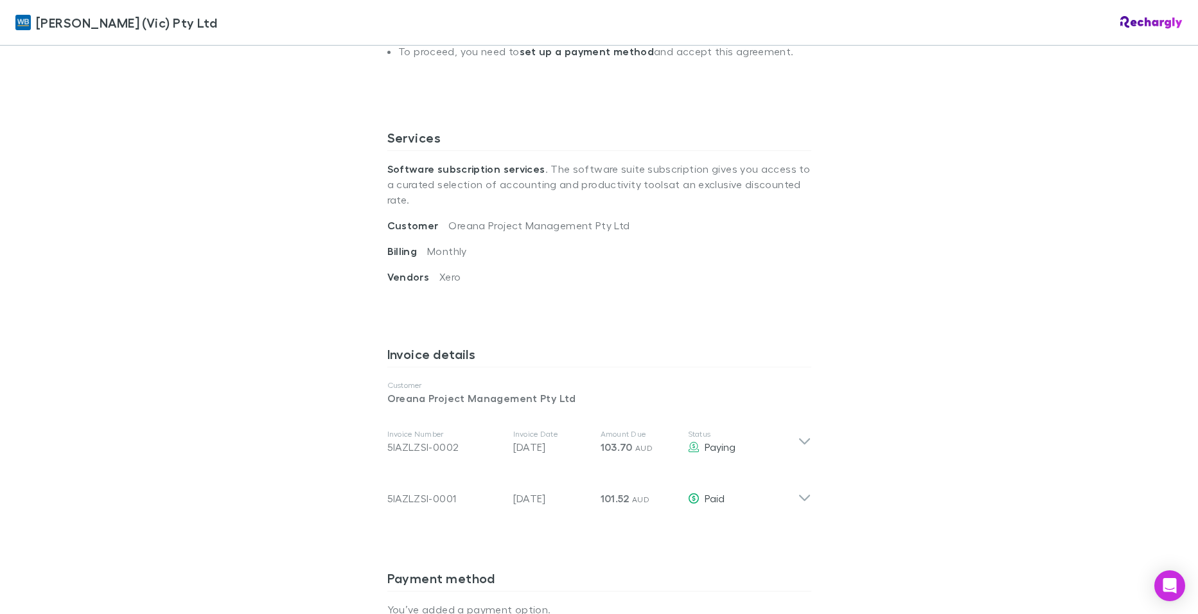
click at [512, 224] on div "Customer Oreana Project Management Pty Ltd" at bounding box center [599, 231] width 424 height 26
drag, startPoint x: 626, startPoint y: 213, endPoint x: 443, endPoint y: 212, distance: 183.1
click at [443, 218] on div "Customer Oreana Project Management Pty Ltd" at bounding box center [599, 231] width 424 height 26
copy span "Oreana Project Management Pty Ltd"
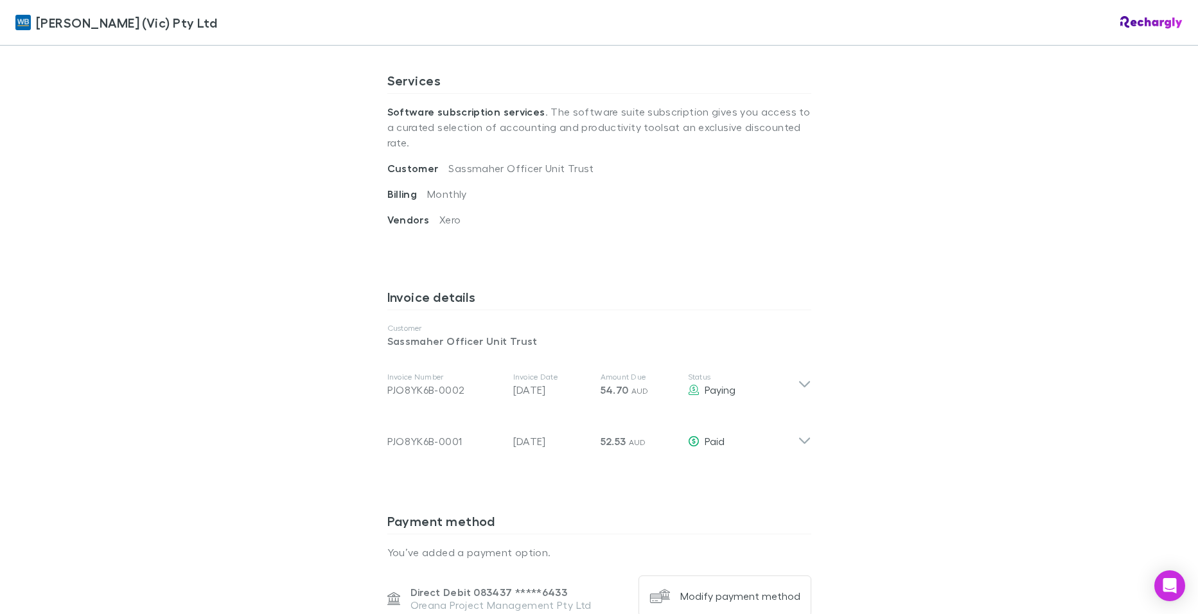
scroll to position [450, 0]
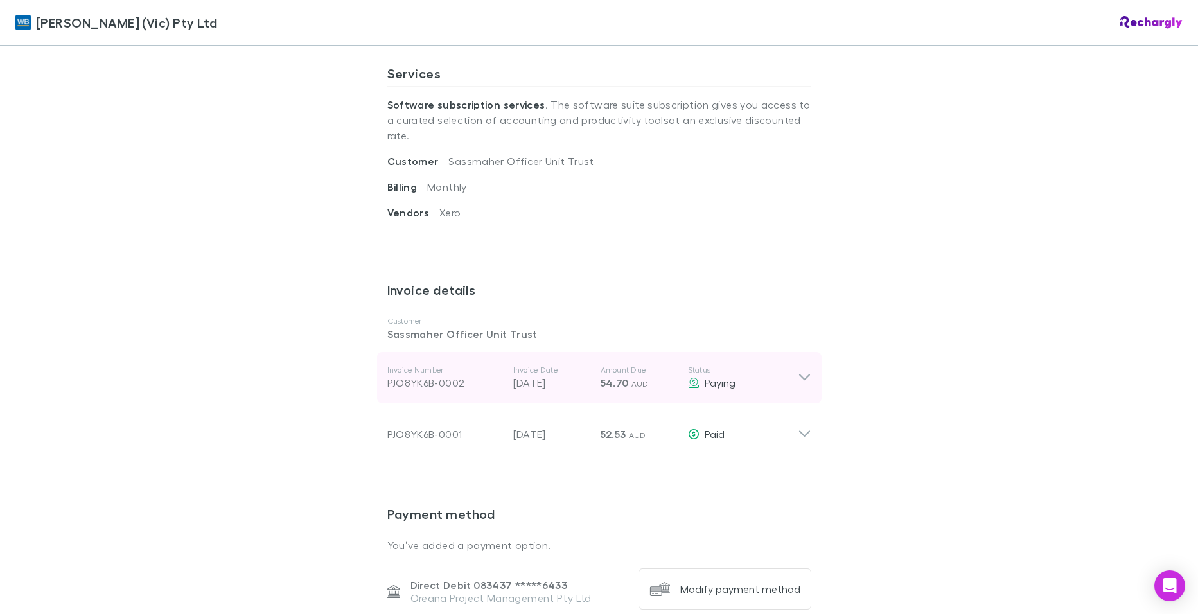
click at [798, 374] on icon at bounding box center [803, 377] width 11 height 6
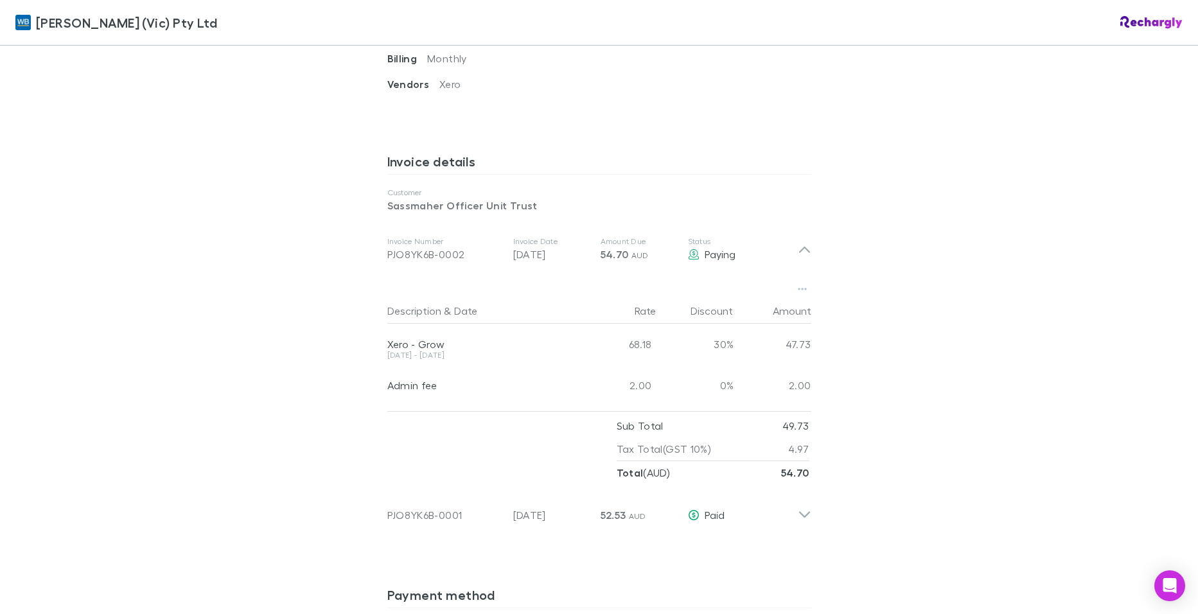
scroll to position [514, 0]
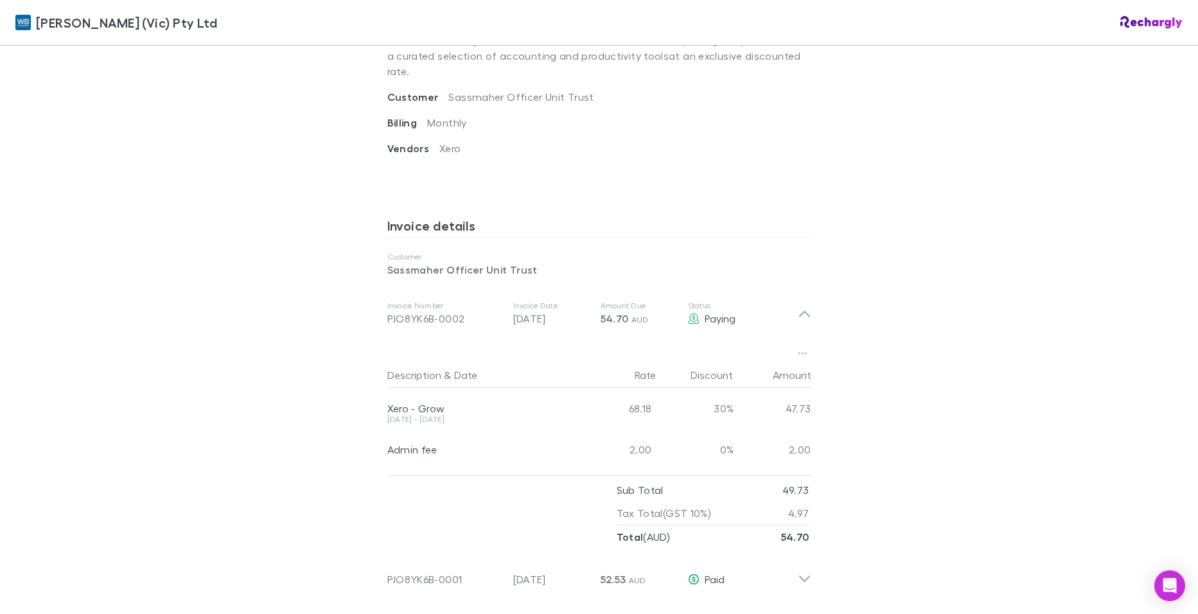
click at [163, 267] on div "William Buck (Vic) Pty Ltd William Buck (Vic) Pty Ltd Software subscriptions ag…" at bounding box center [599, 307] width 1198 height 614
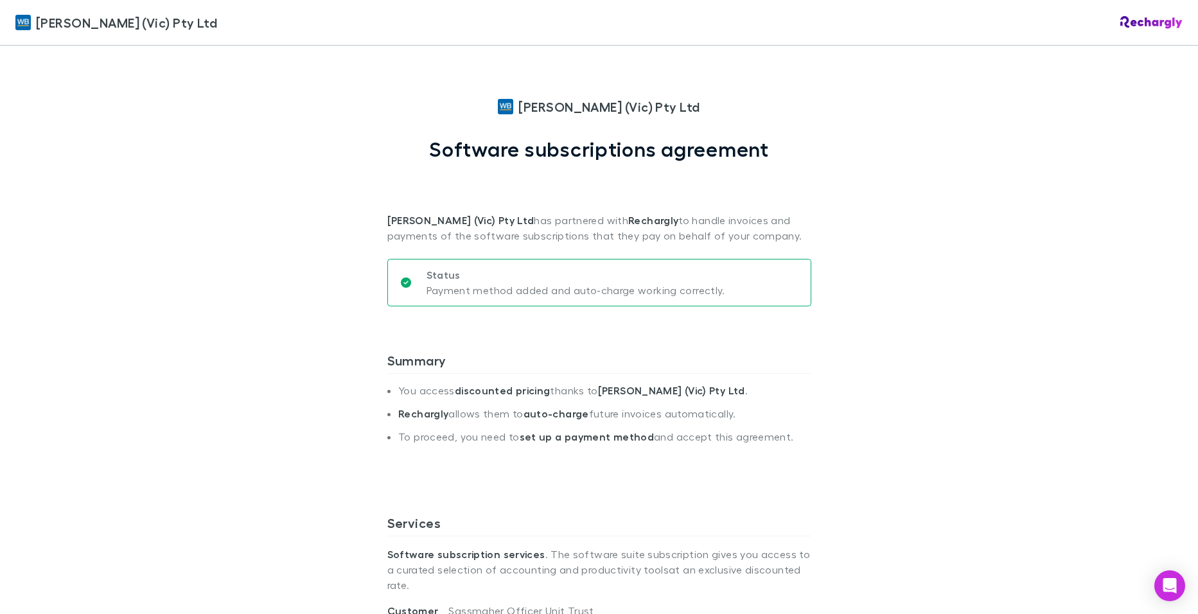
scroll to position [193, 0]
